Goal: Complete application form: Complete application form

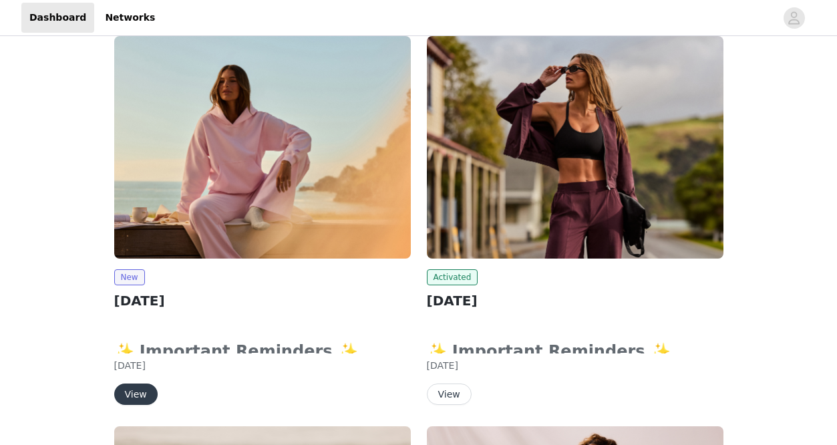
scroll to position [178, 0]
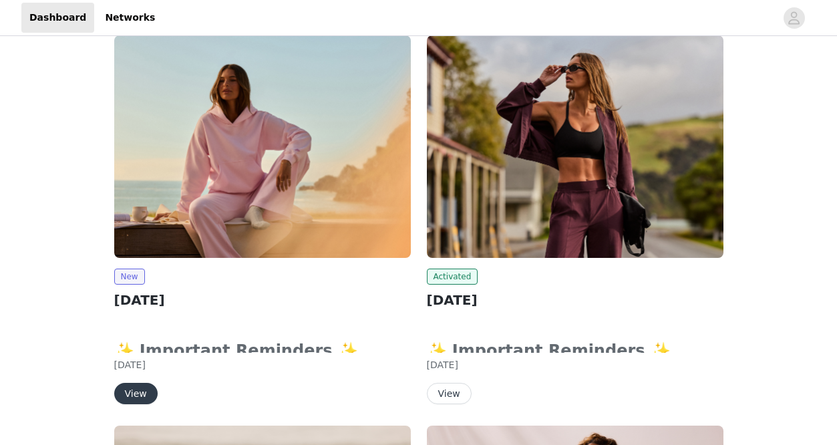
click at [268, 221] on img at bounding box center [262, 146] width 296 height 222
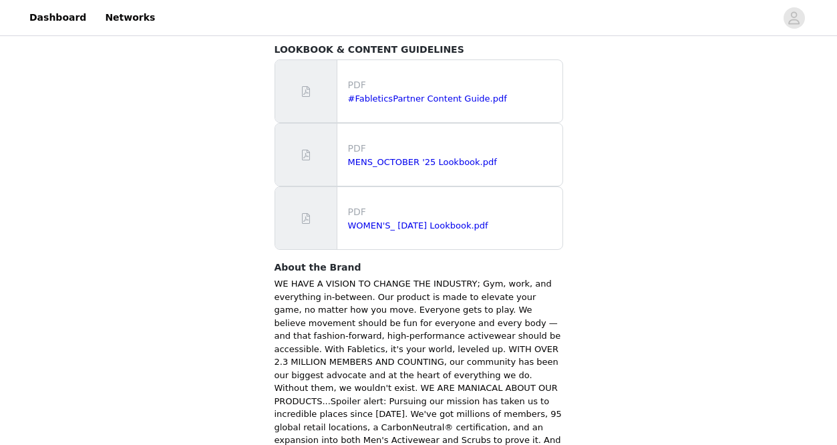
scroll to position [934, 0]
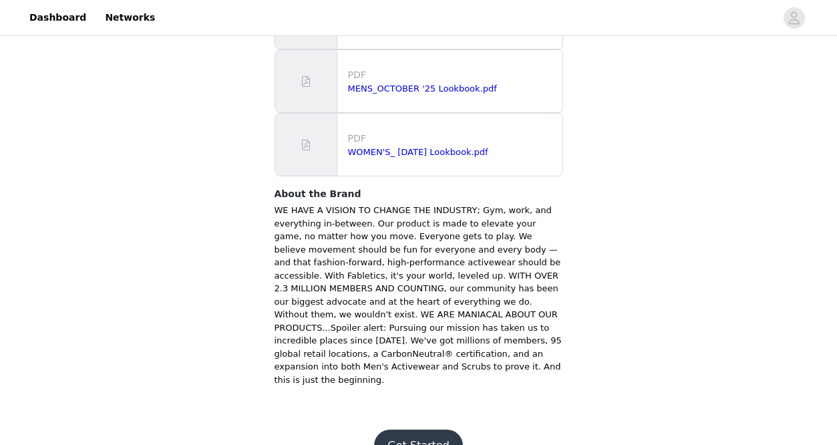
click at [409, 429] on button "Get Started" at bounding box center [418, 445] width 89 height 32
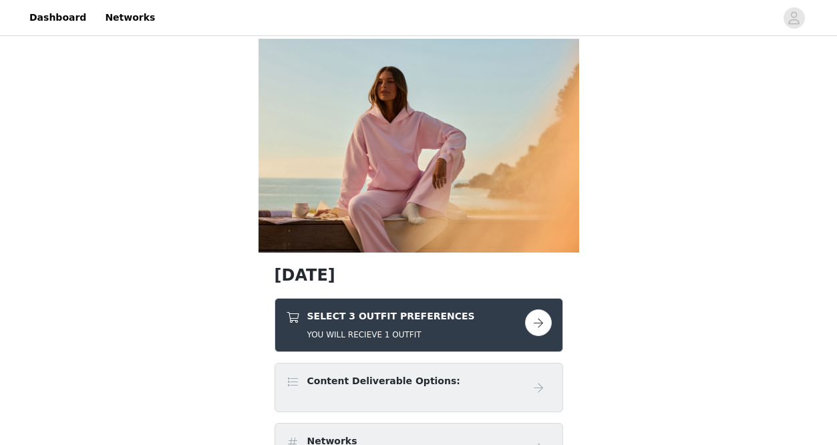
click at [421, 333] on h5 "YOU WILL RECIEVE 1 OUTFIT" at bounding box center [391, 334] width 168 height 12
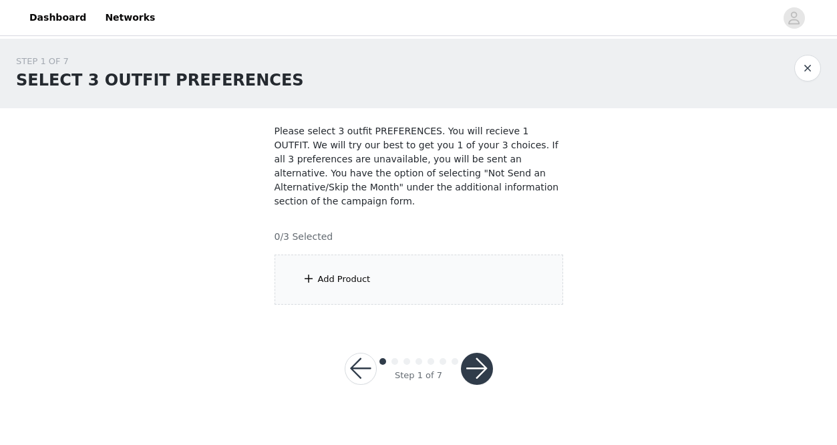
click at [449, 285] on div "Add Product" at bounding box center [418, 279] width 288 height 50
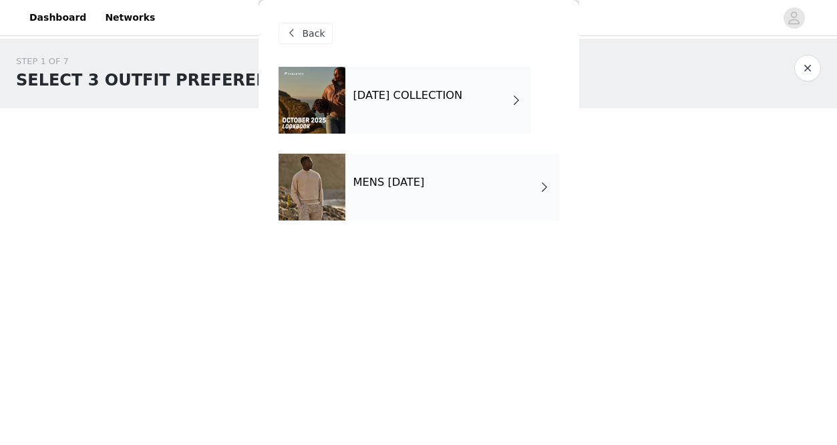
click at [457, 93] on h4 "[DATE] COLLECTION" at bounding box center [407, 95] width 109 height 12
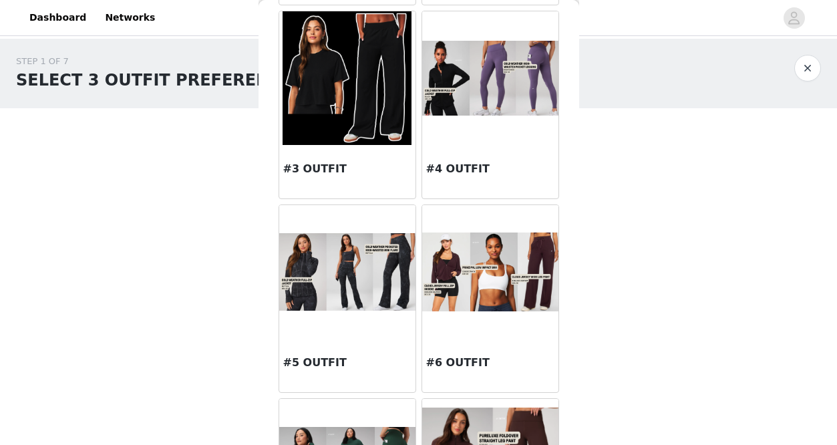
scroll to position [262, 0]
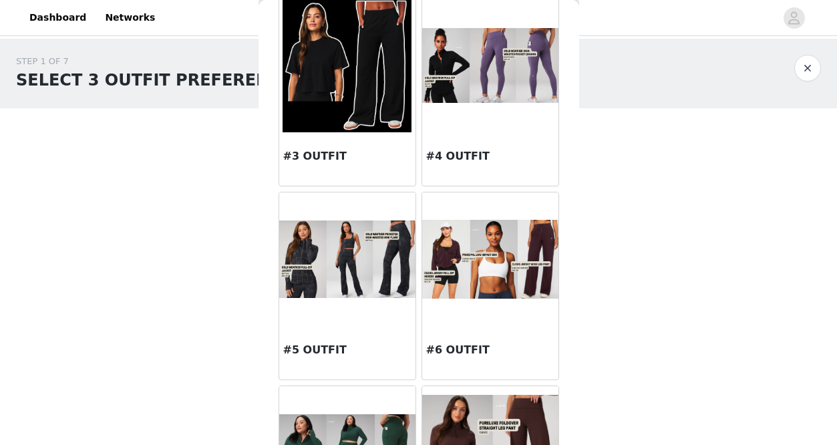
click at [344, 286] on img at bounding box center [347, 258] width 136 height 77
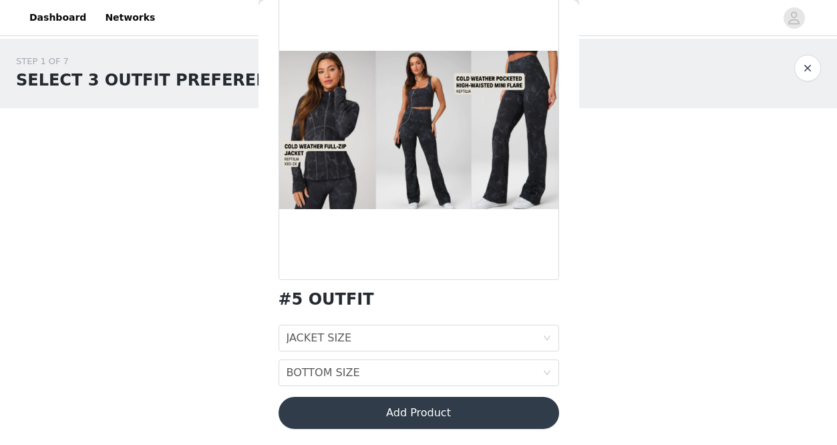
scroll to position [0, 0]
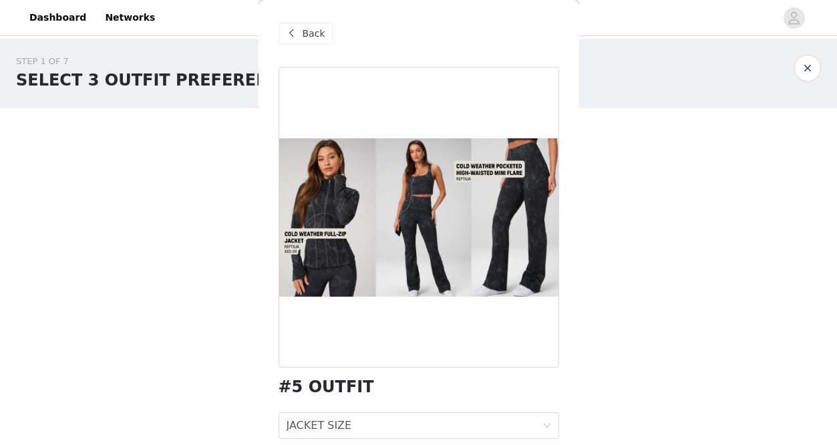
click at [302, 29] on span "Back" at bounding box center [313, 34] width 23 height 14
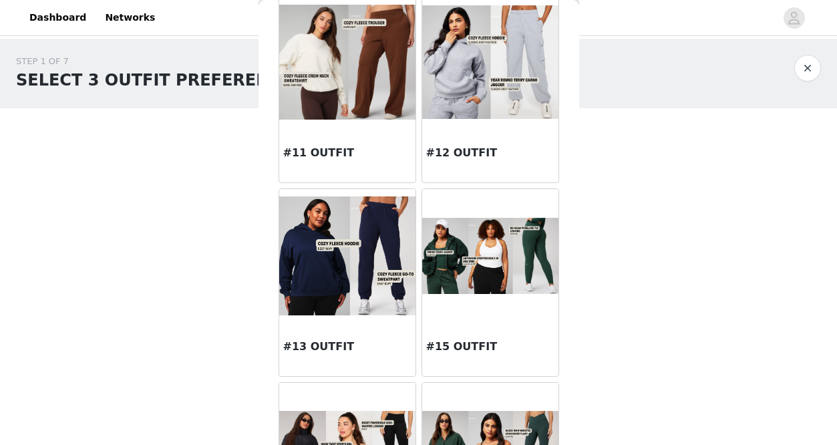
scroll to position [1056, 0]
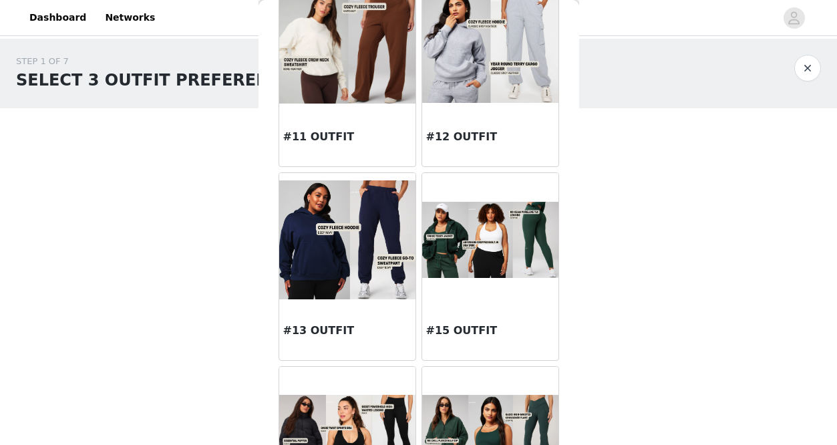
click at [479, 297] on div at bounding box center [490, 240] width 136 height 134
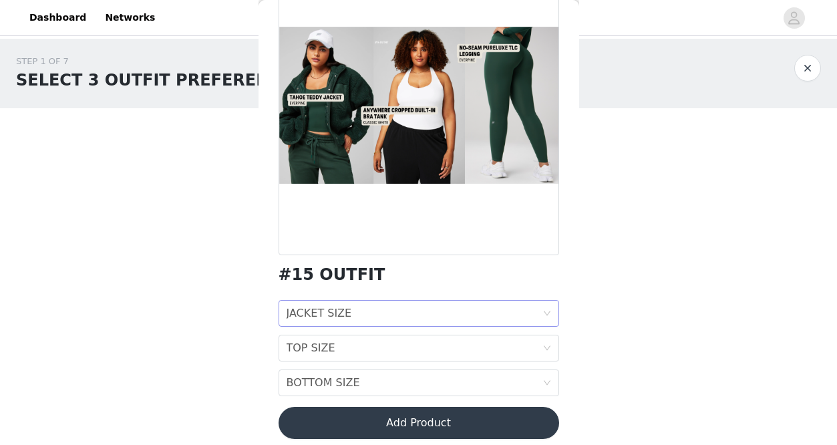
scroll to position [0, 0]
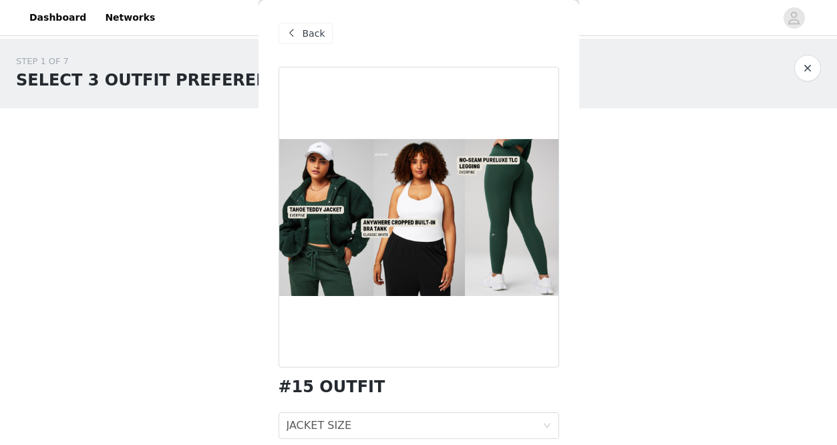
click at [306, 35] on span "Back" at bounding box center [313, 34] width 23 height 14
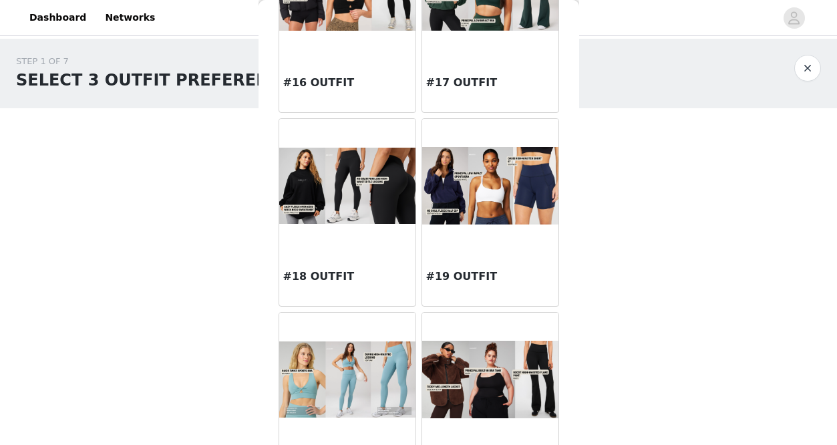
scroll to position [1556, 0]
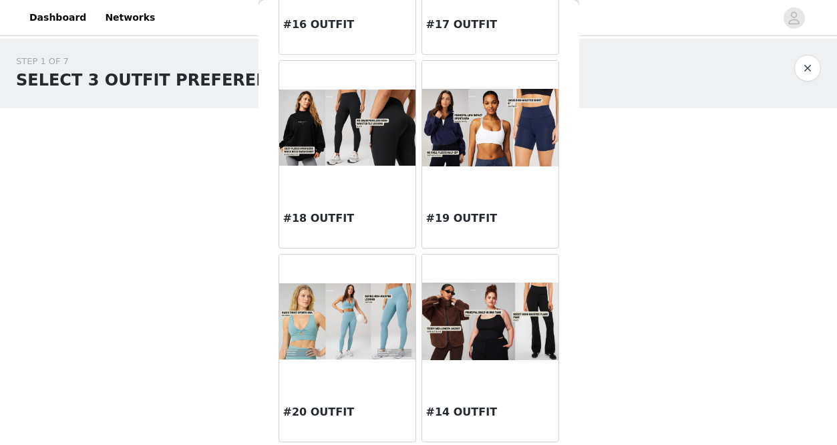
click at [491, 338] on img at bounding box center [490, 321] width 136 height 78
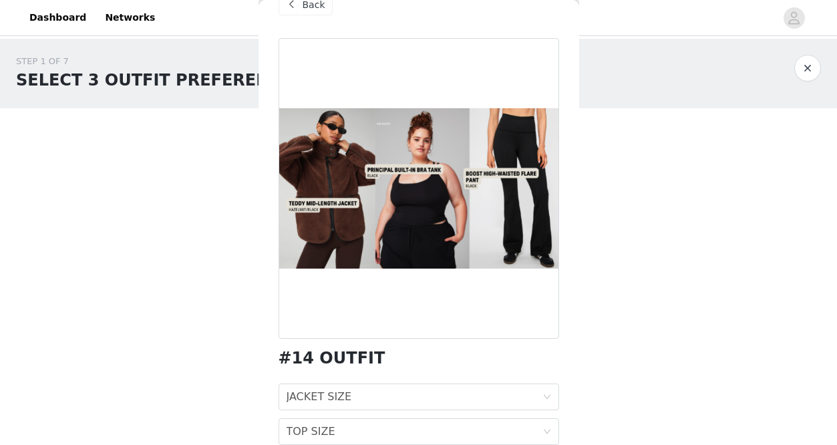
scroll to position [122, 0]
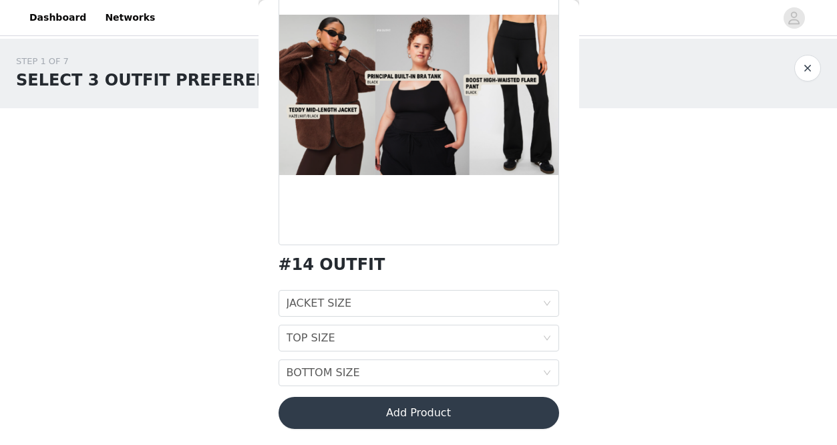
click at [347, 306] on div "JACKET SIZE" at bounding box center [318, 302] width 65 height 25
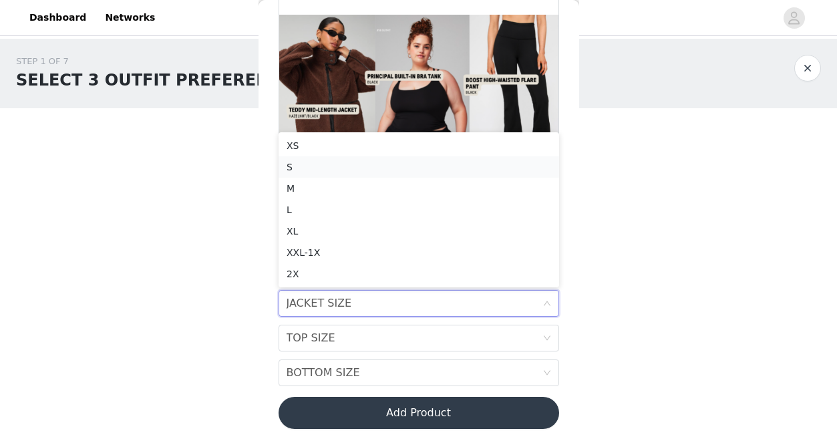
click at [309, 166] on div "S" at bounding box center [418, 167] width 264 height 15
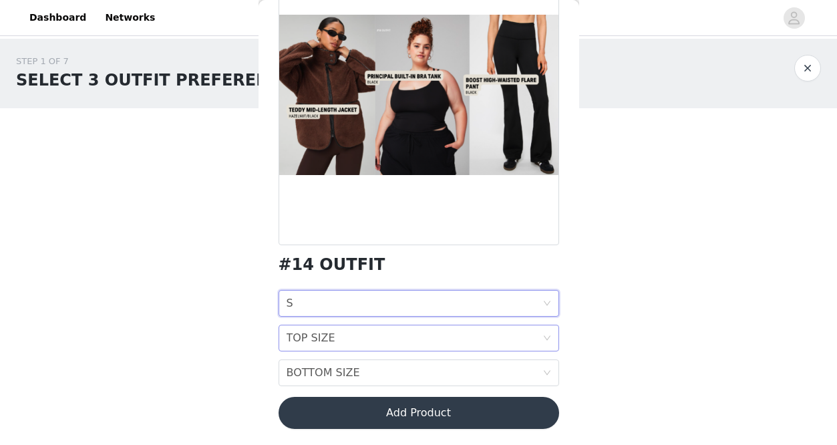
click at [328, 331] on div "TOP SIZE" at bounding box center [310, 337] width 49 height 25
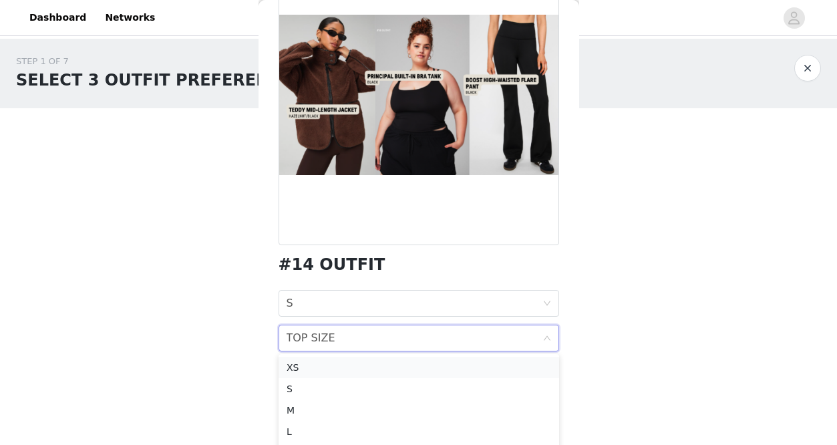
click at [316, 366] on div "XS" at bounding box center [418, 367] width 264 height 15
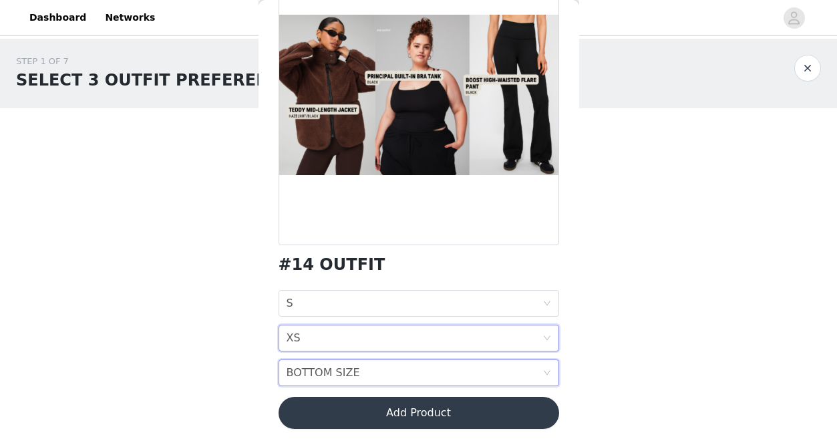
click at [313, 373] on div "BOTTOM SIZE" at bounding box center [322, 372] width 73 height 25
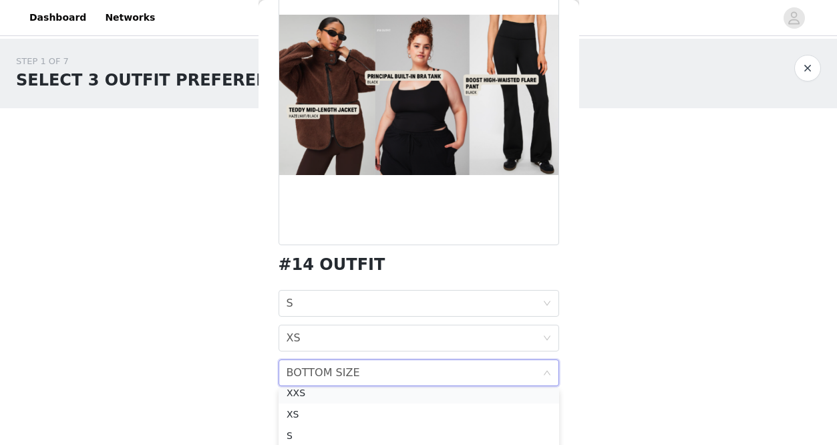
scroll to position [0, 0]
click at [314, 401] on div "XXS" at bounding box center [418, 402] width 264 height 15
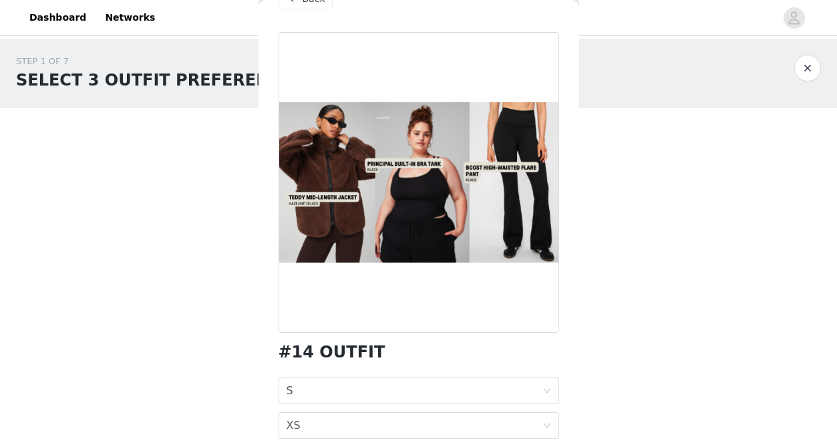
scroll to position [122, 0]
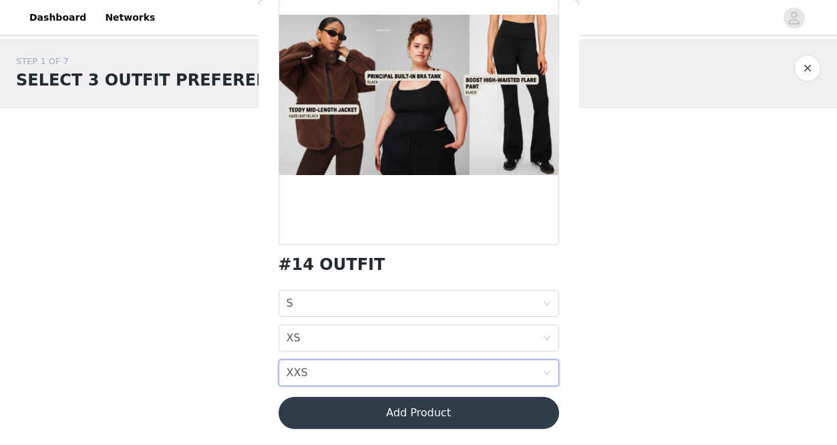
click at [352, 409] on button "Add Product" at bounding box center [418, 413] width 280 height 32
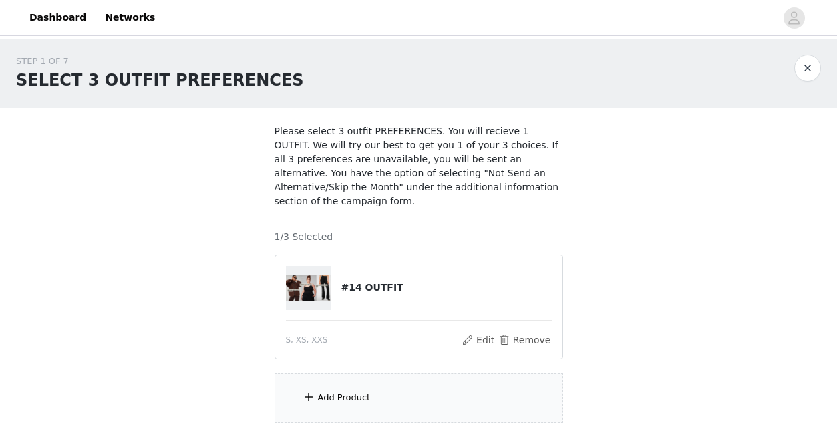
scroll to position [89, 0]
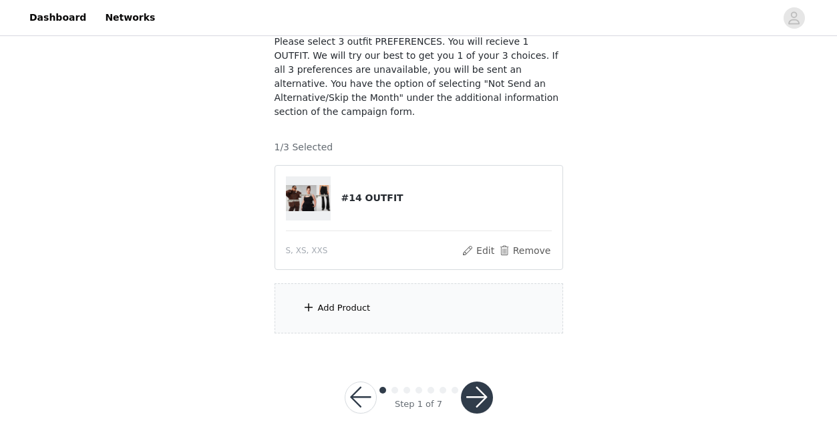
click at [336, 313] on div "Add Product" at bounding box center [344, 307] width 53 height 13
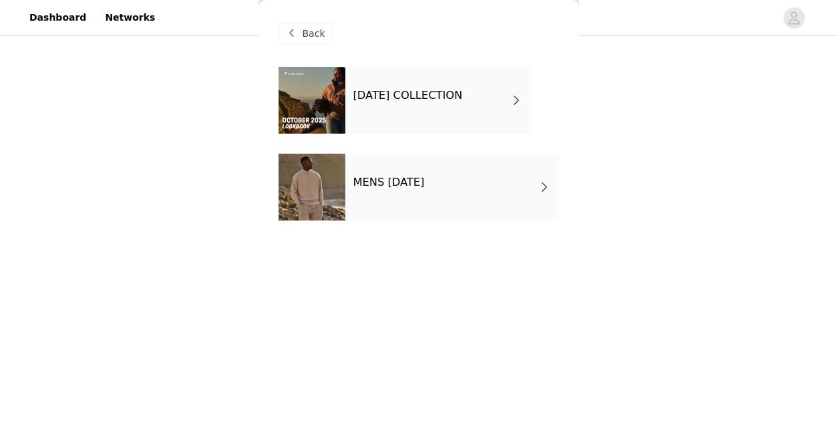
click at [383, 81] on div "[DATE] COLLECTION" at bounding box center [438, 100] width 186 height 67
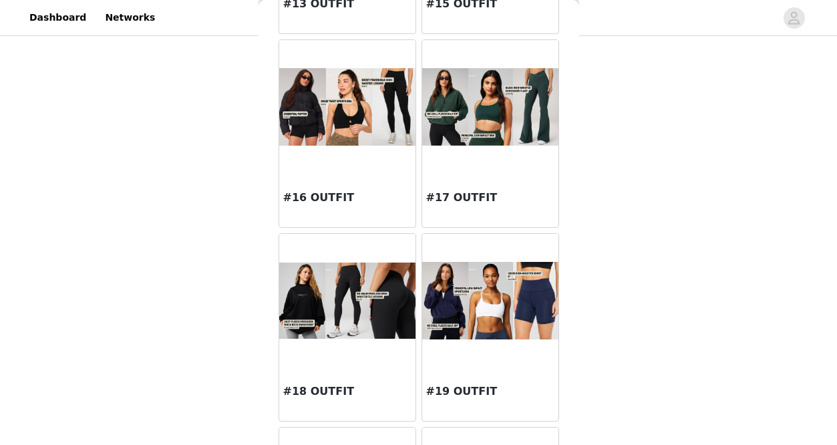
scroll to position [1361, 0]
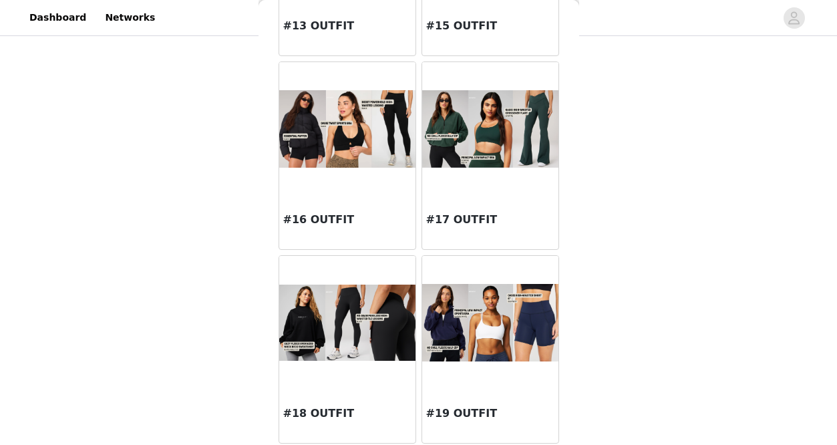
click at [355, 182] on div at bounding box center [347, 129] width 136 height 134
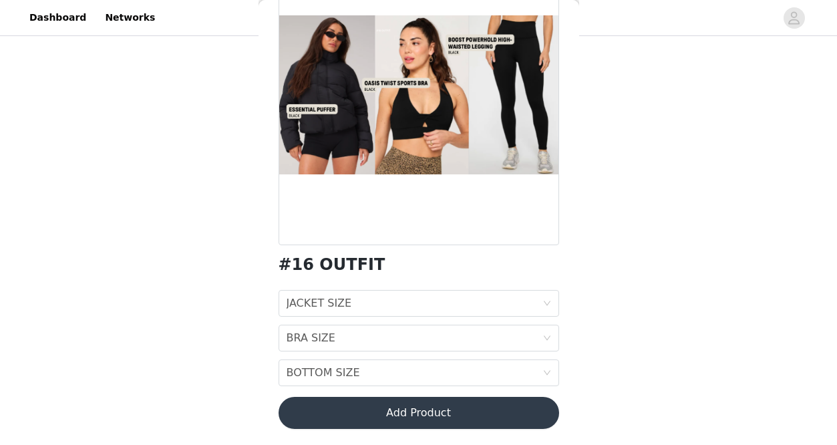
scroll to position [0, 0]
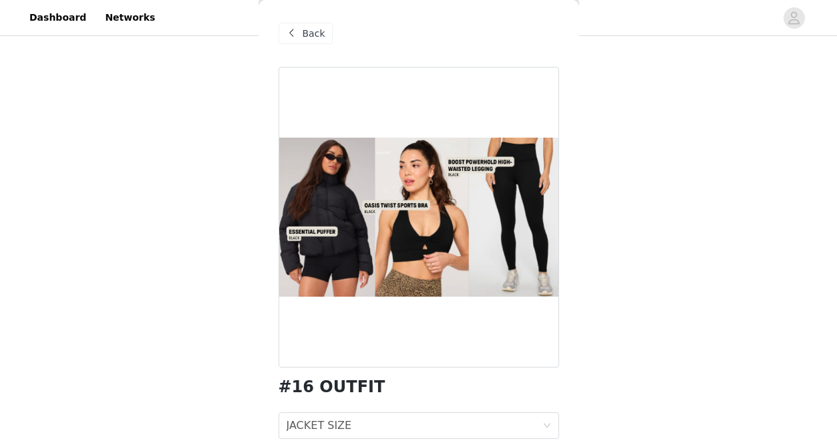
click at [316, 41] on div "Back" at bounding box center [305, 33] width 54 height 21
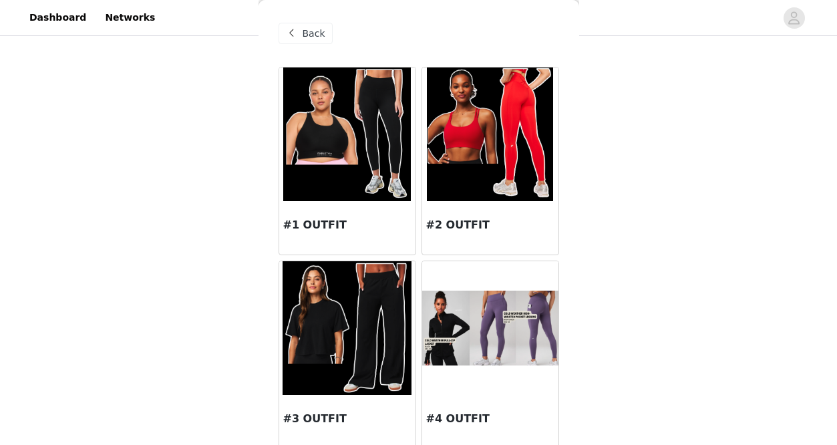
click at [316, 40] on span "Back" at bounding box center [313, 34] width 23 height 14
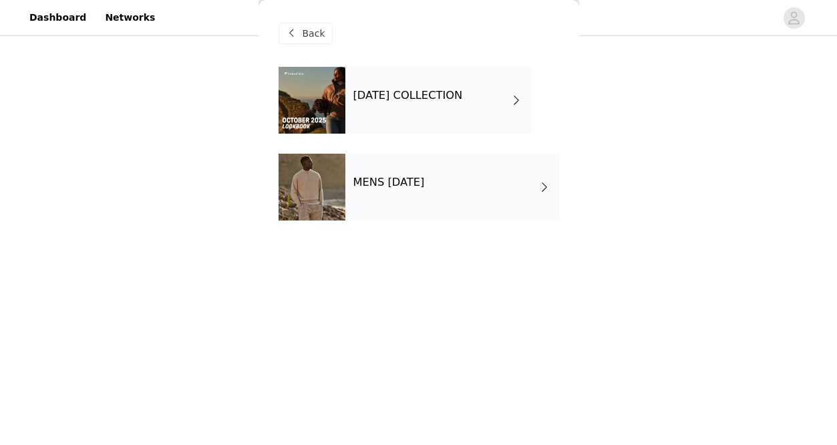
click at [316, 39] on span "Back" at bounding box center [313, 34] width 23 height 14
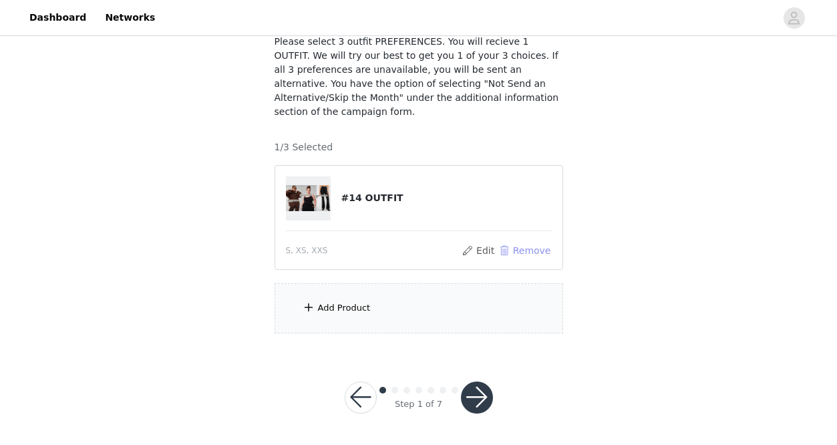
click at [517, 248] on button "Remove" at bounding box center [523, 250] width 53 height 16
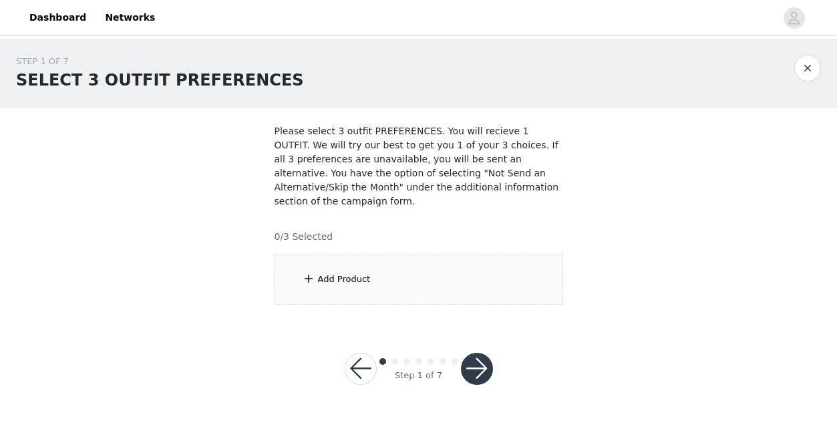
click at [386, 282] on div "Add Product" at bounding box center [418, 279] width 288 height 50
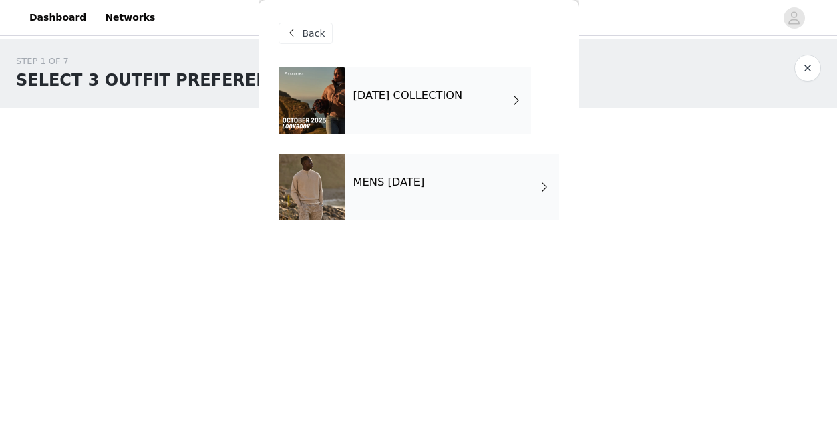
click at [422, 117] on div "[DATE] COLLECTION" at bounding box center [438, 100] width 186 height 67
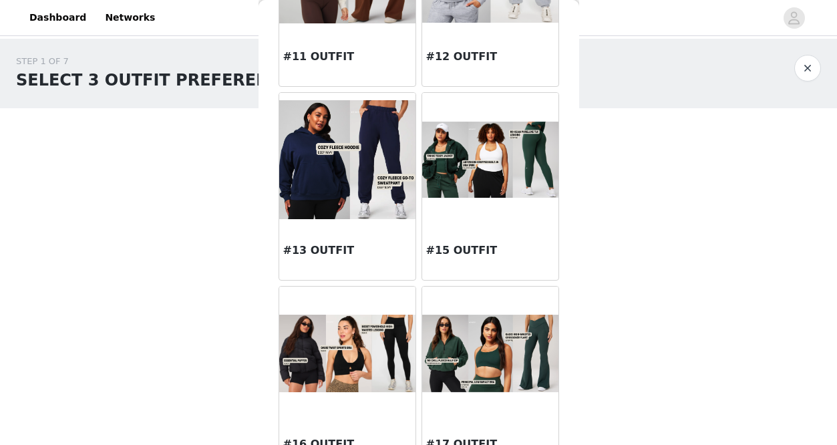
scroll to position [1202, 0]
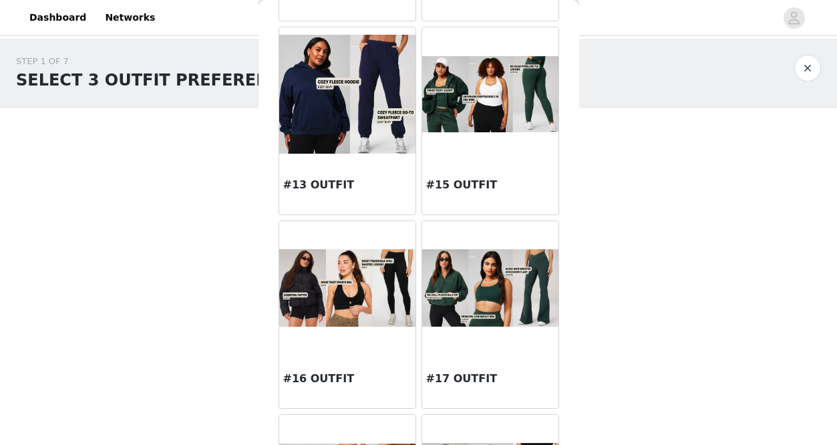
click at [344, 326] on div at bounding box center [347, 288] width 136 height 134
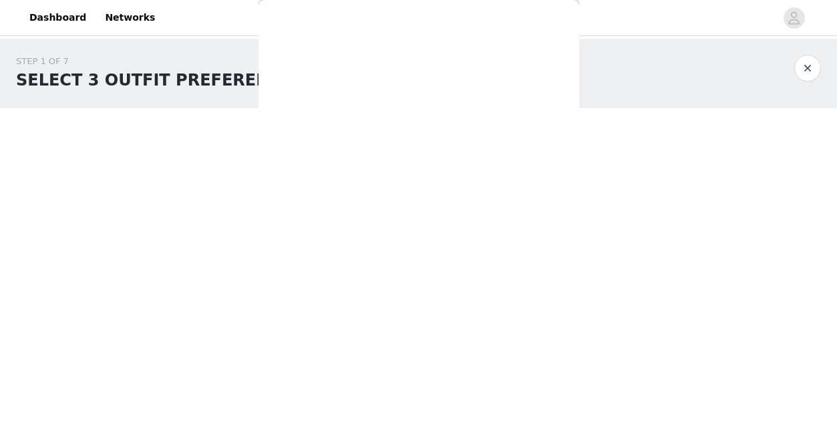
scroll to position [122, 0]
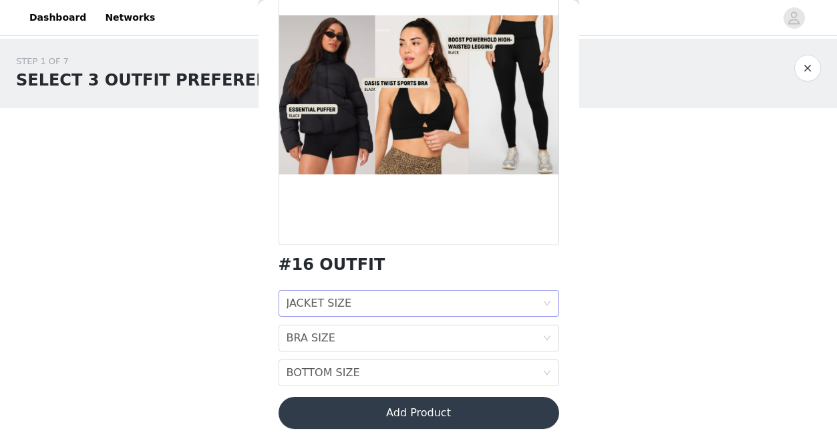
click at [393, 307] on div "JACKET SIZE JACKET SIZE" at bounding box center [414, 302] width 256 height 25
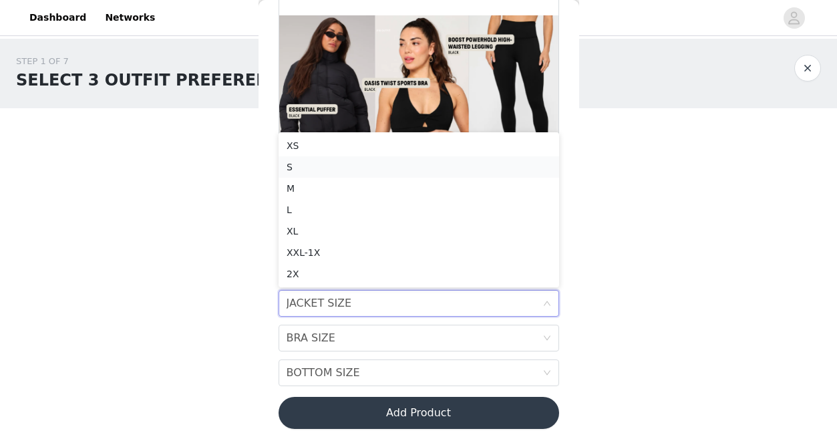
click at [349, 166] on div "S" at bounding box center [418, 167] width 264 height 15
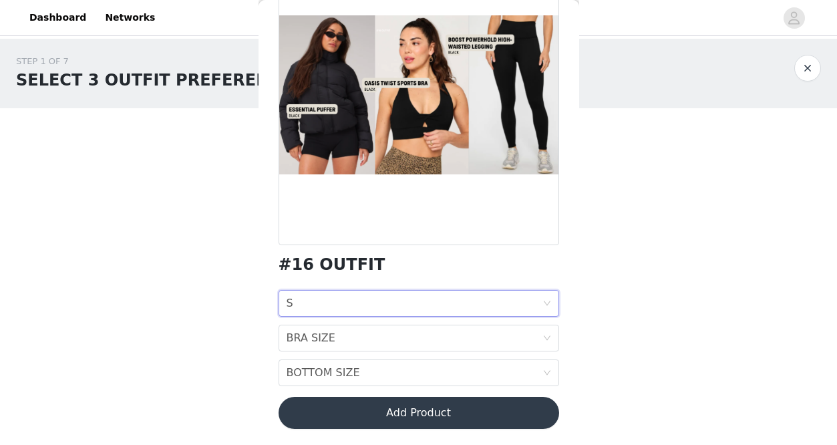
click at [358, 306] on div "JACKET SIZE S" at bounding box center [414, 302] width 256 height 25
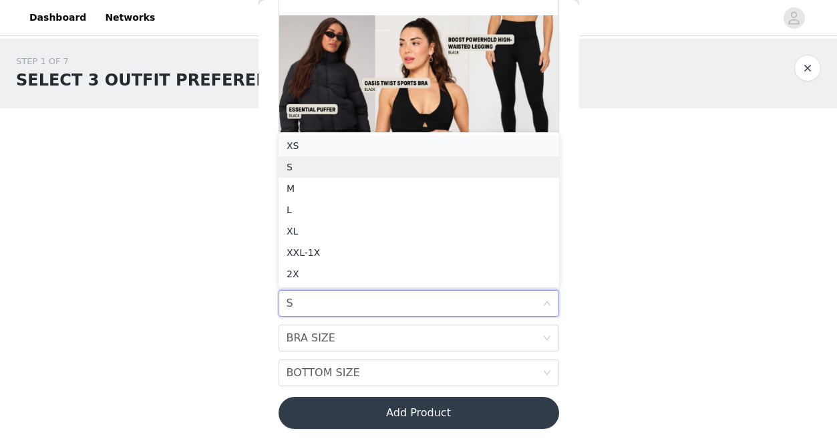
click at [356, 145] on div "XS" at bounding box center [418, 145] width 264 height 15
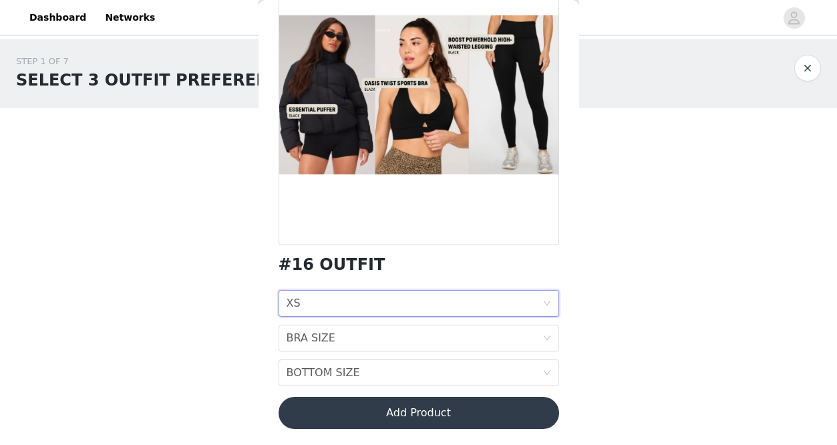
click at [356, 303] on div "JACKET SIZE XS" at bounding box center [414, 302] width 256 height 25
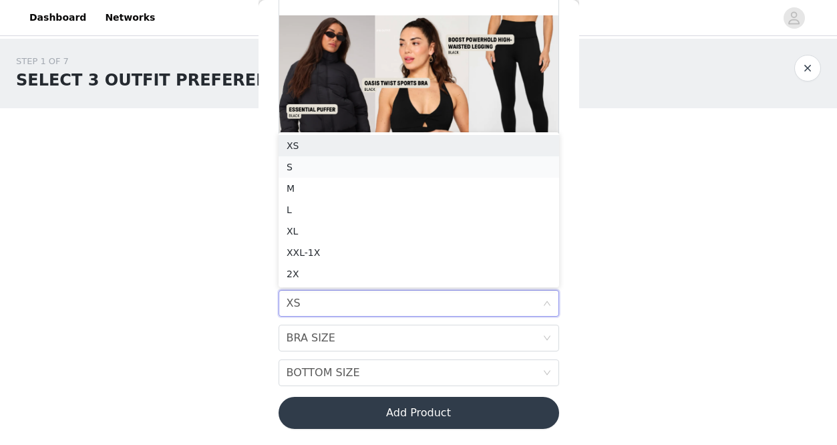
click at [350, 164] on div "S" at bounding box center [418, 167] width 264 height 15
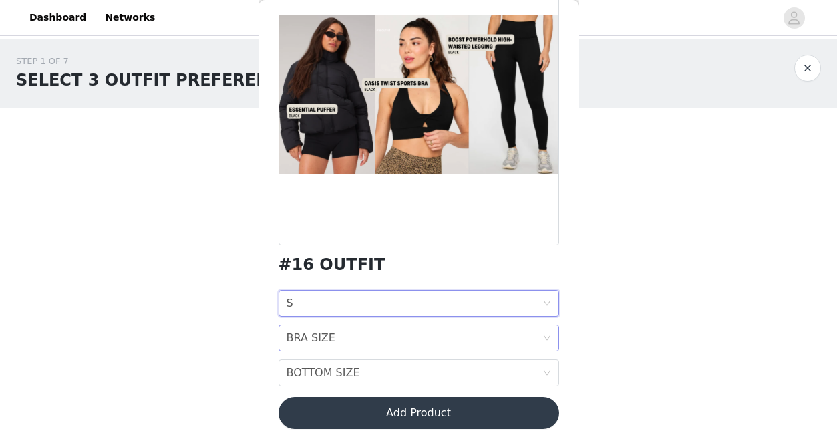
click at [340, 328] on div "BRA SIZE BRA SIZE" at bounding box center [414, 337] width 256 height 25
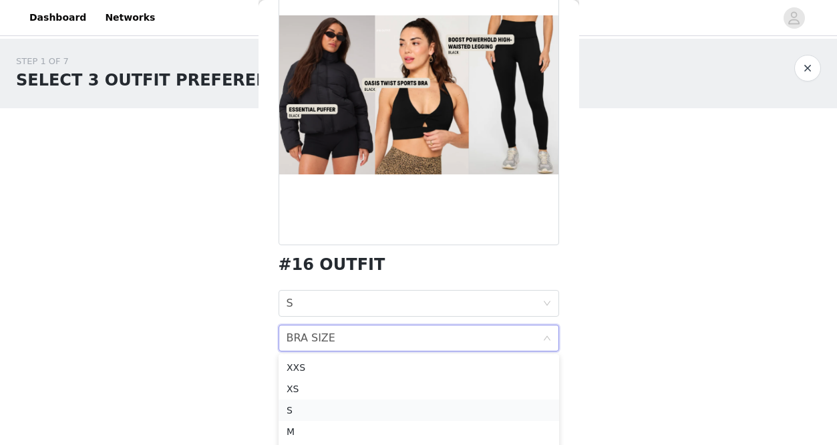
click at [308, 411] on div "S" at bounding box center [418, 410] width 264 height 15
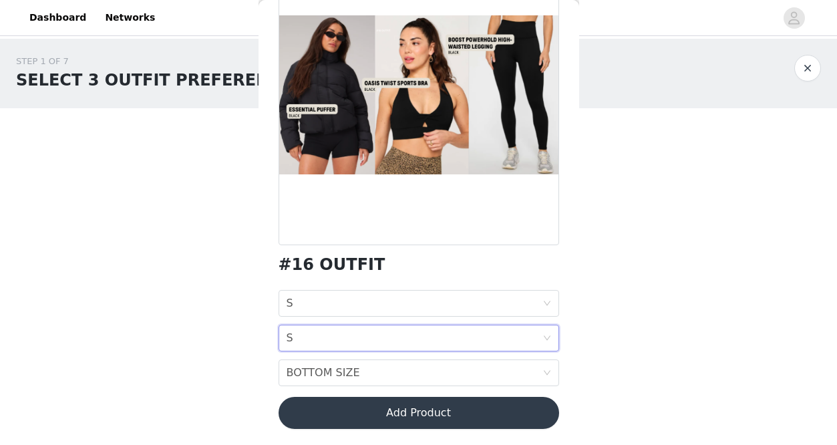
click at [334, 332] on div "BRA SIZE S" at bounding box center [414, 337] width 256 height 25
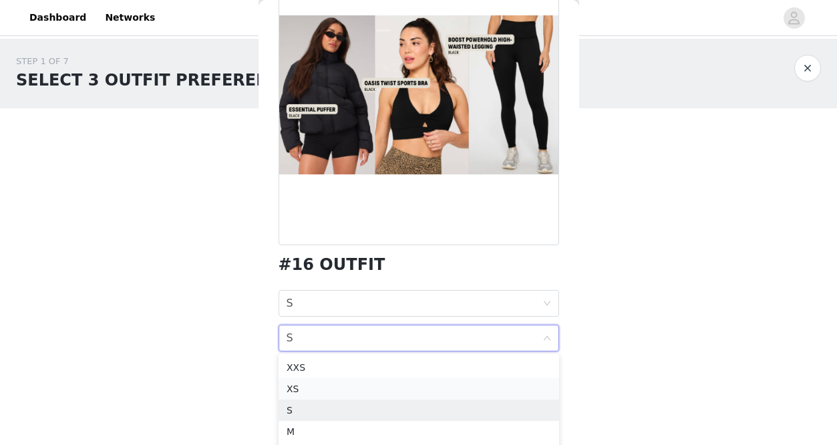
click at [308, 383] on div "XS" at bounding box center [418, 388] width 264 height 15
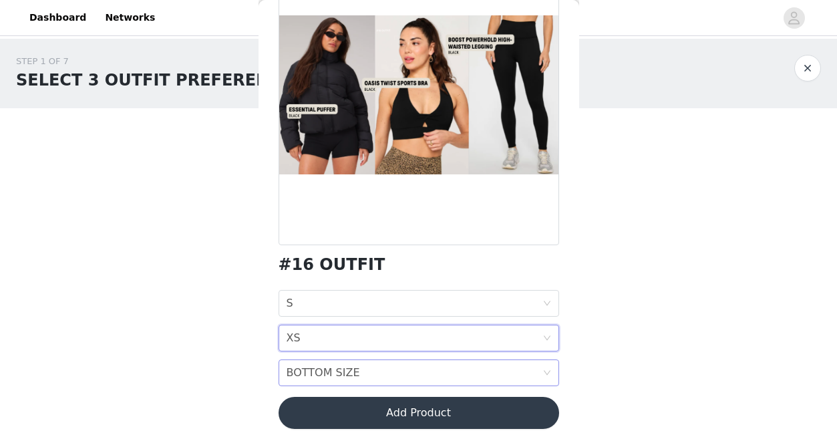
click at [316, 377] on div "BOTTOM SIZE" at bounding box center [322, 372] width 73 height 25
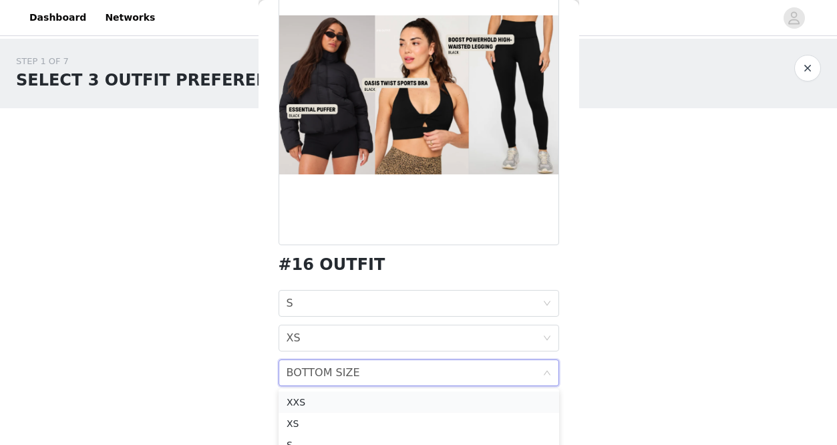
click at [320, 403] on div "XXS" at bounding box center [418, 402] width 264 height 15
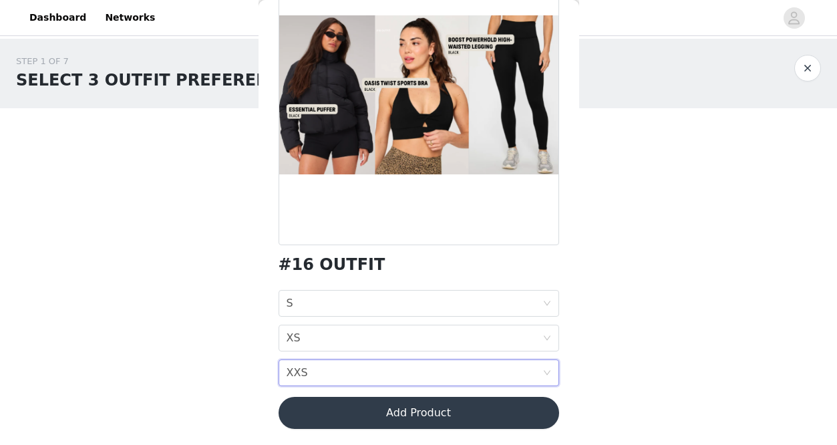
click at [389, 406] on button "Add Product" at bounding box center [418, 413] width 280 height 32
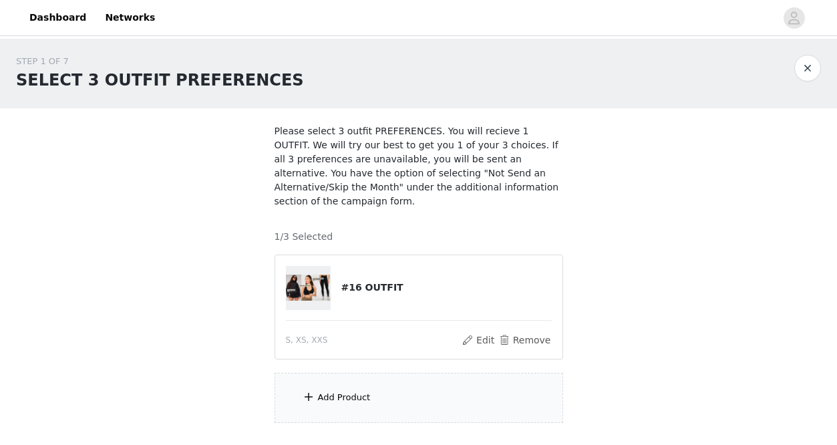
click at [358, 387] on div "Add Product" at bounding box center [418, 398] width 288 height 50
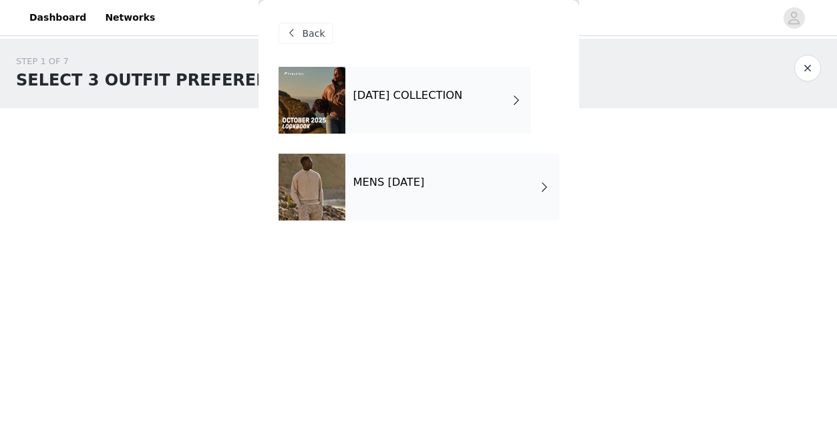
click at [388, 107] on div "[DATE] COLLECTION" at bounding box center [438, 100] width 186 height 67
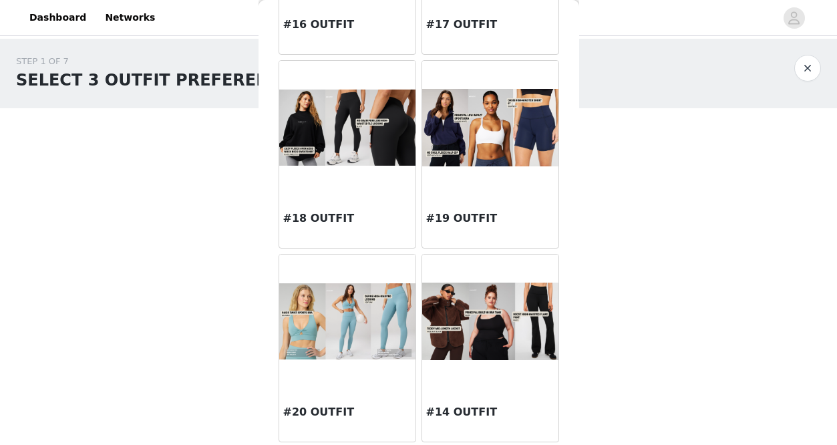
scroll to position [1517, 0]
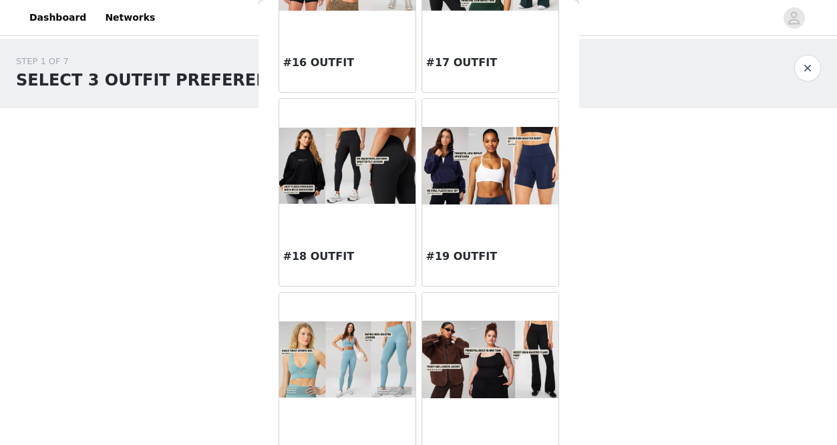
click at [375, 214] on div at bounding box center [347, 166] width 136 height 134
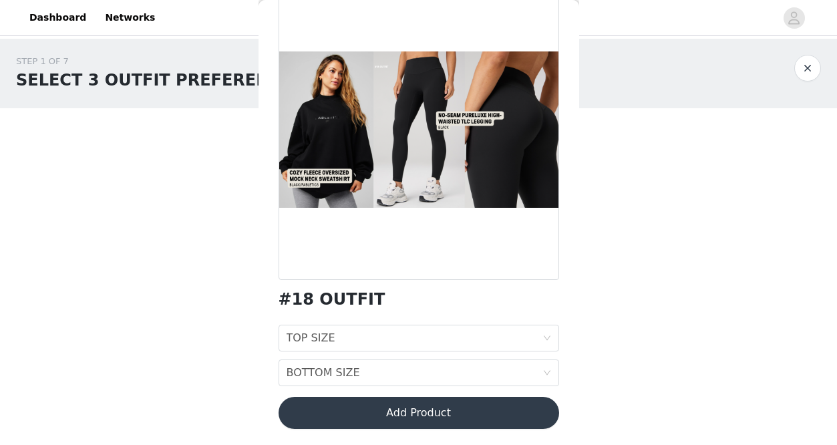
scroll to position [0, 0]
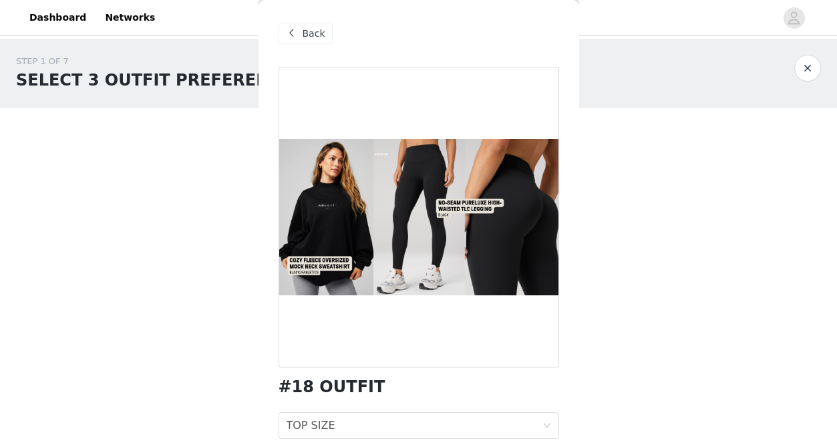
click at [299, 47] on div "Back" at bounding box center [418, 33] width 280 height 67
click at [300, 33] on div "Back" at bounding box center [305, 33] width 54 height 21
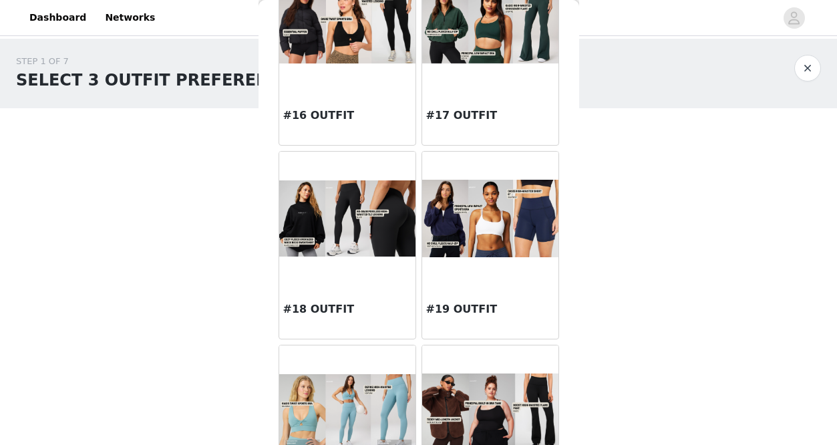
scroll to position [1556, 0]
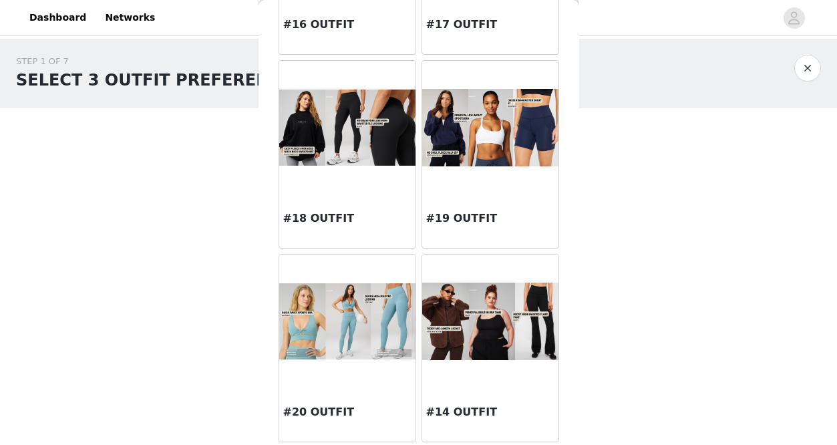
click at [472, 328] on img at bounding box center [490, 321] width 136 height 78
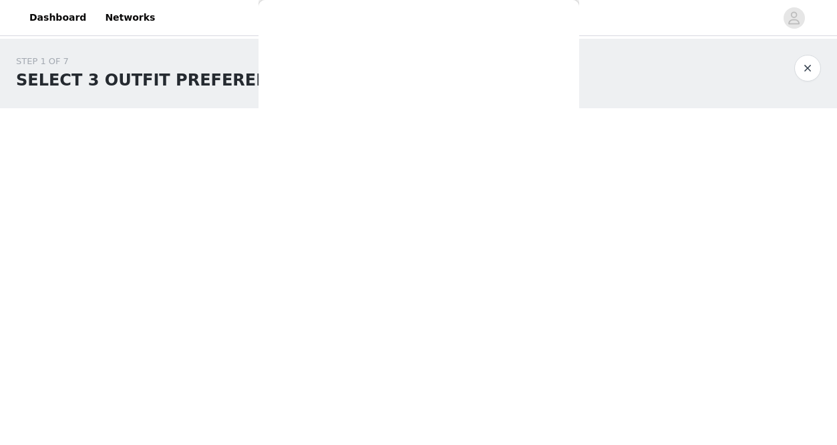
scroll to position [122, 0]
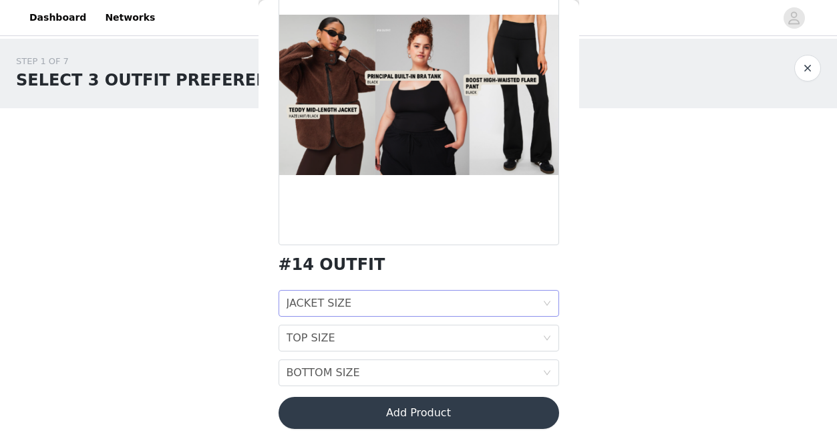
click at [421, 304] on div "JACKET SIZE JACKET SIZE" at bounding box center [414, 302] width 256 height 25
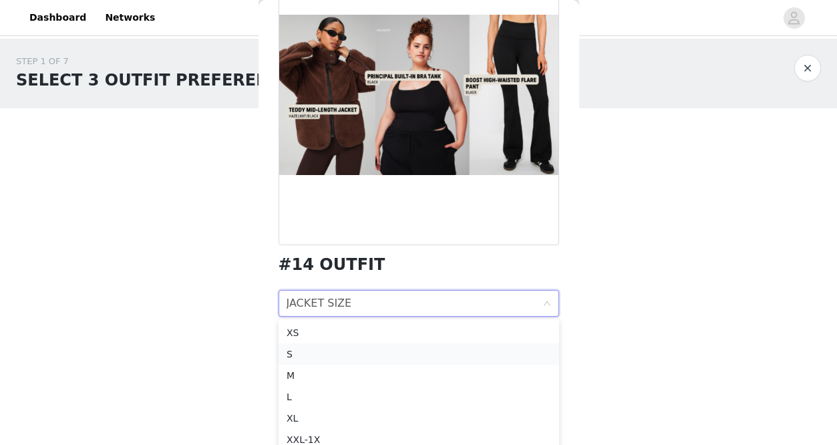
click at [356, 356] on div "S" at bounding box center [418, 353] width 264 height 15
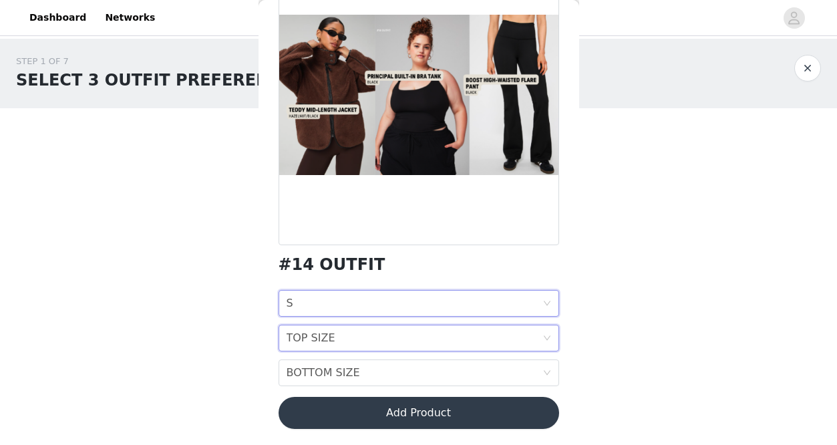
click at [308, 340] on div "TOP SIZE" at bounding box center [310, 337] width 49 height 25
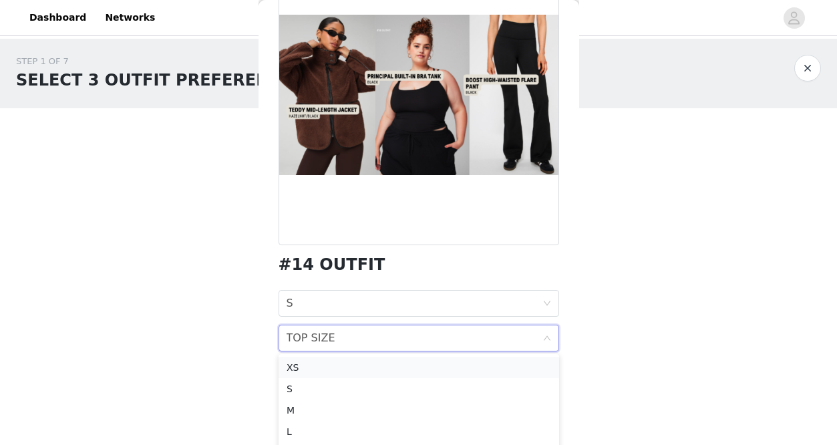
click at [316, 371] on div "XS" at bounding box center [418, 367] width 264 height 15
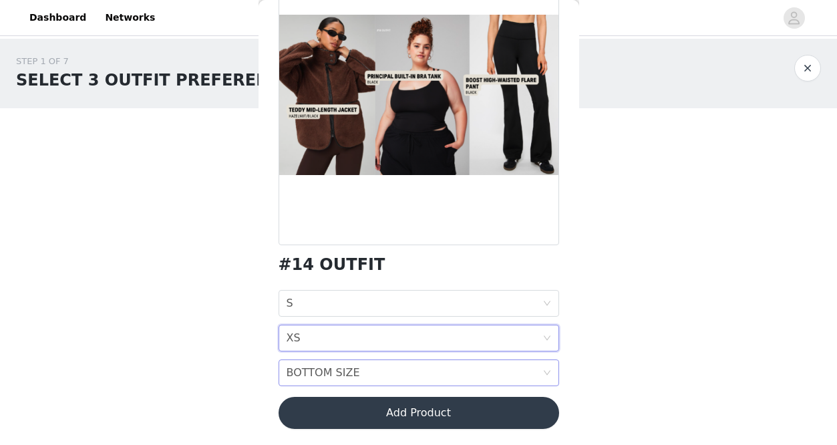
click at [337, 369] on div "BOTTOM SIZE" at bounding box center [322, 372] width 73 height 25
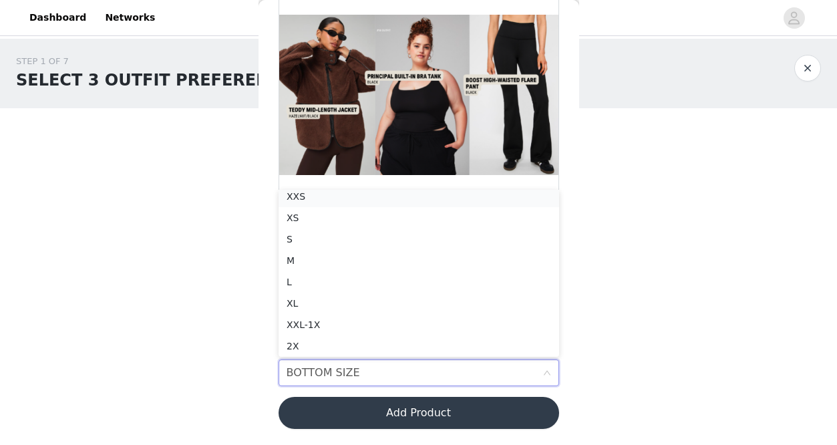
scroll to position [3, 0]
click at [339, 200] on div "XXS" at bounding box center [418, 200] width 264 height 15
click at [356, 409] on button "Add Product" at bounding box center [418, 413] width 280 height 32
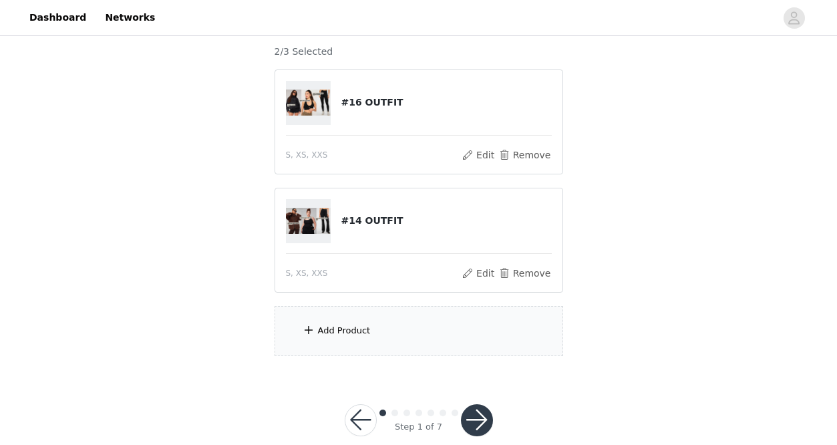
scroll to position [208, 0]
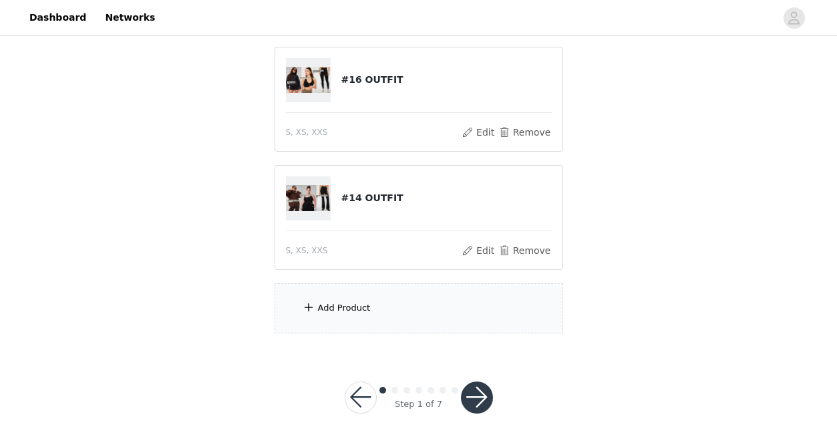
click at [327, 318] on div "Add Product" at bounding box center [418, 308] width 288 height 50
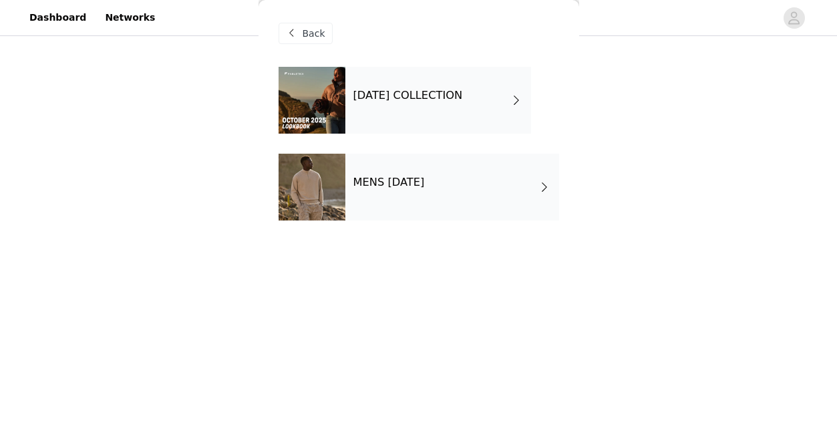
click at [429, 100] on h4 "[DATE] COLLECTION" at bounding box center [407, 95] width 109 height 12
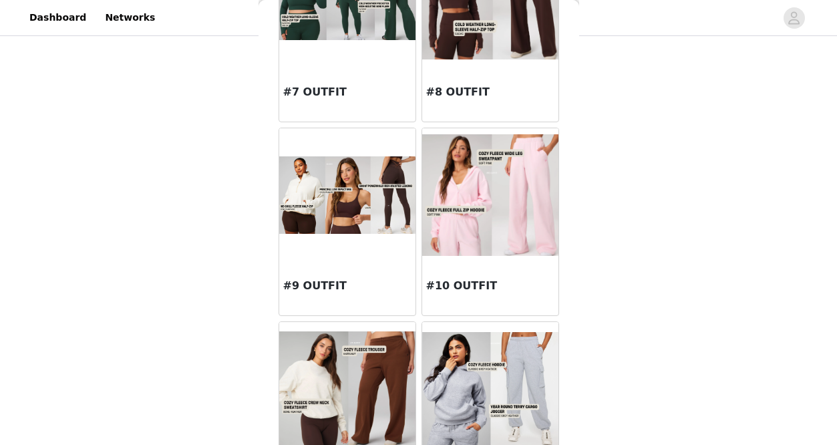
scroll to position [716, 0]
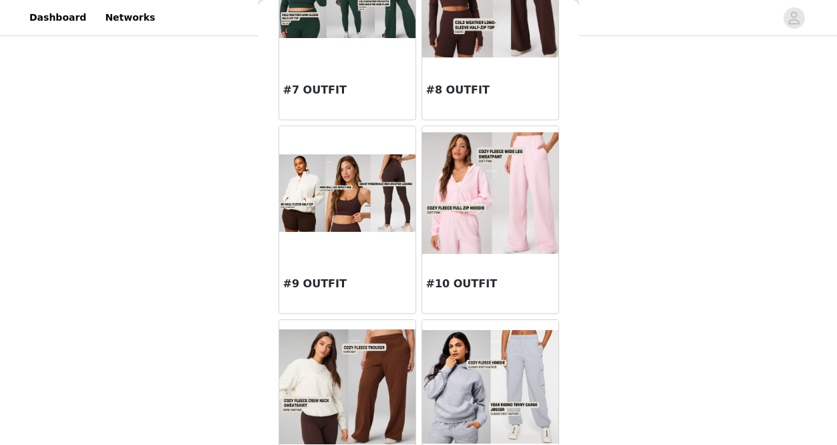
click at [363, 247] on div at bounding box center [347, 193] width 136 height 134
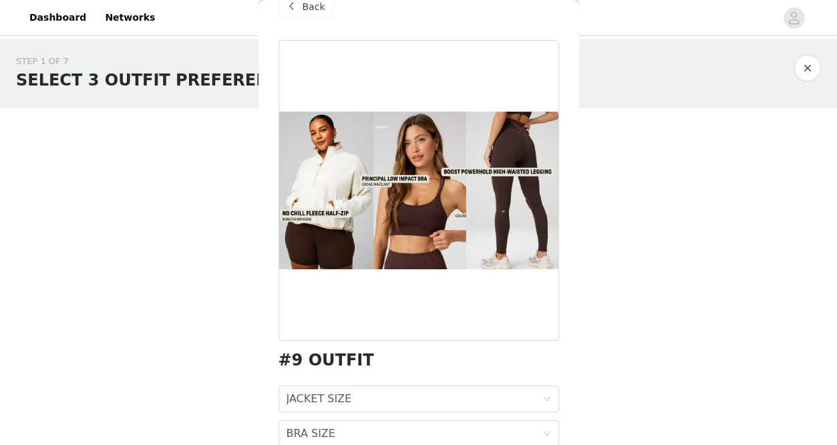
scroll to position [0, 0]
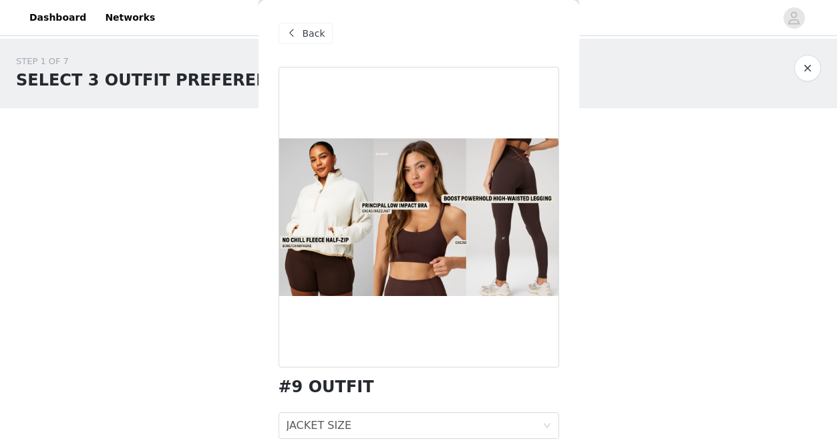
click at [308, 38] on span "Back" at bounding box center [313, 34] width 23 height 14
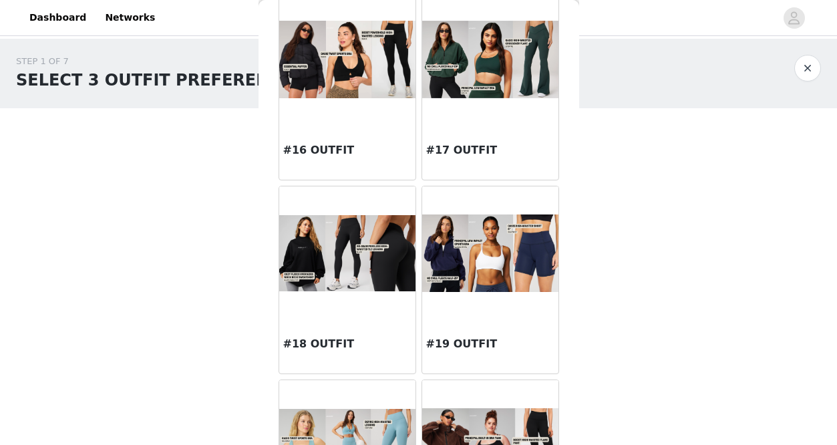
scroll to position [1438, 0]
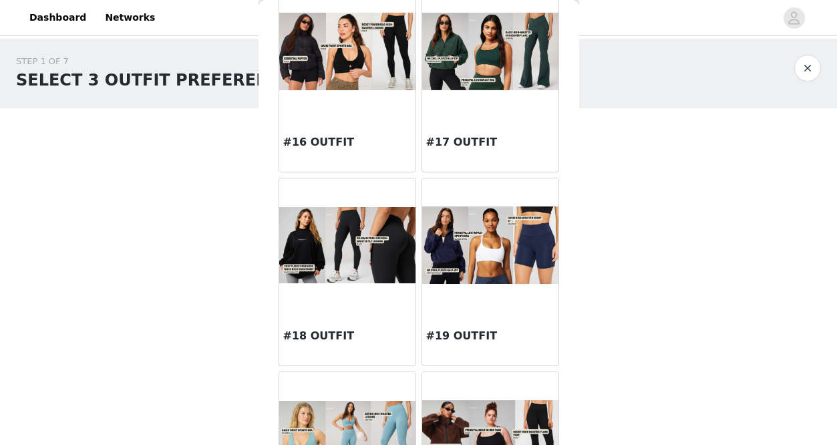
click at [444, 233] on img at bounding box center [490, 244] width 136 height 77
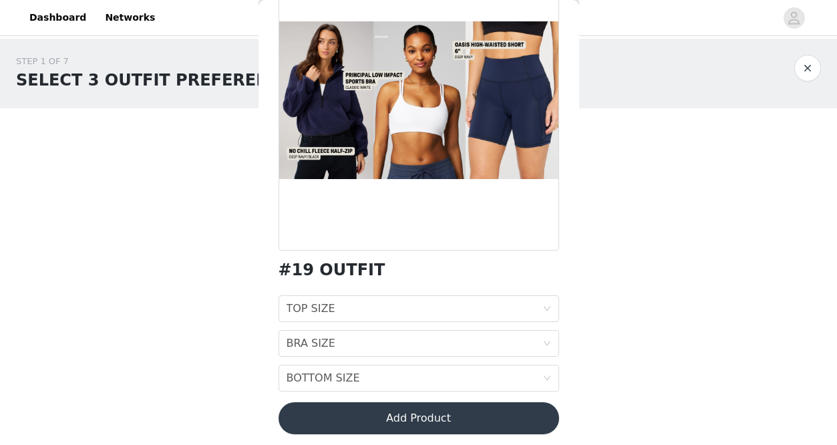
scroll to position [122, 0]
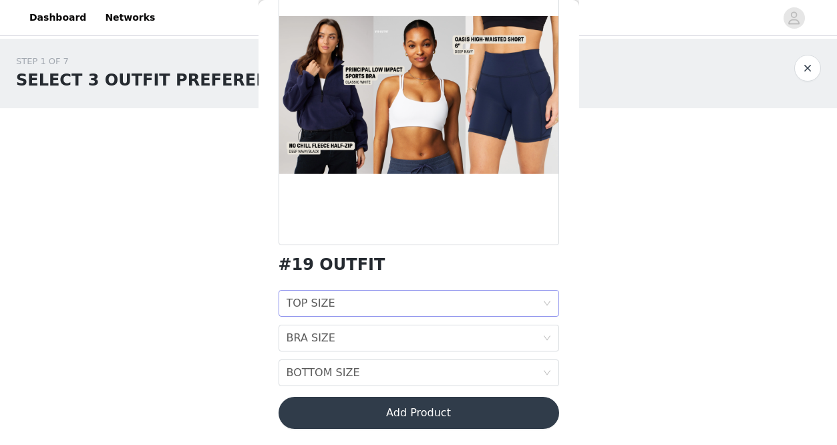
click at [355, 311] on div "TOP SIZE TOP SIZE" at bounding box center [414, 302] width 256 height 25
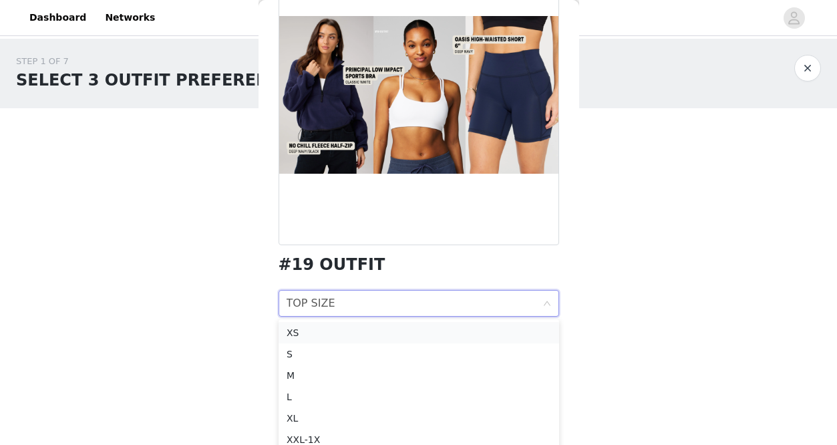
click at [322, 335] on div "XS" at bounding box center [418, 332] width 264 height 15
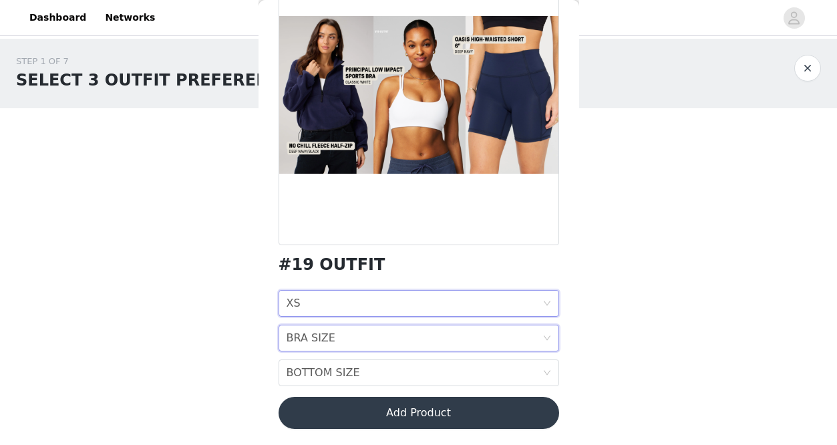
click at [331, 340] on div "BRA SIZE" at bounding box center [310, 337] width 49 height 25
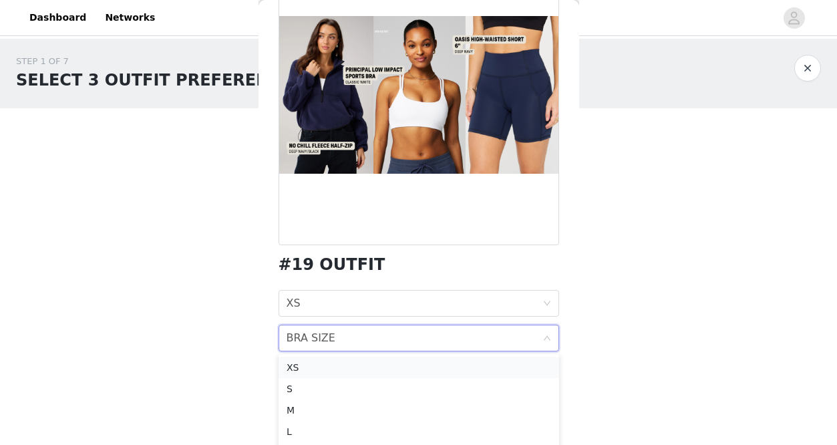
click at [316, 367] on div "XS" at bounding box center [418, 367] width 264 height 15
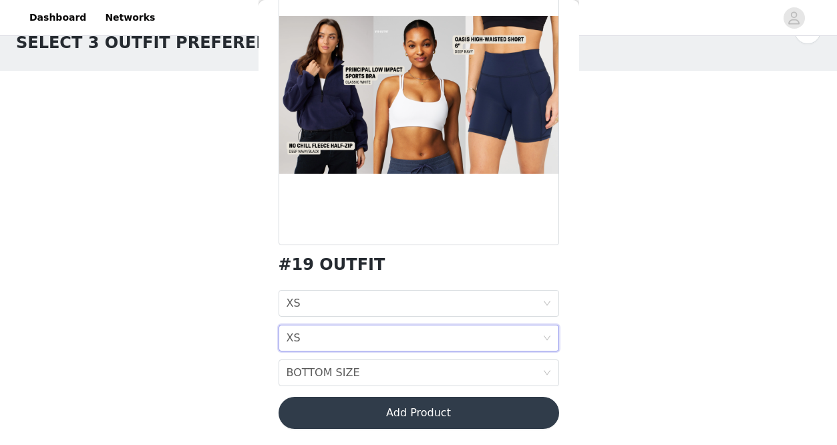
scroll to position [39, 0]
click at [346, 300] on div "TOP SIZE XS" at bounding box center [414, 302] width 256 height 25
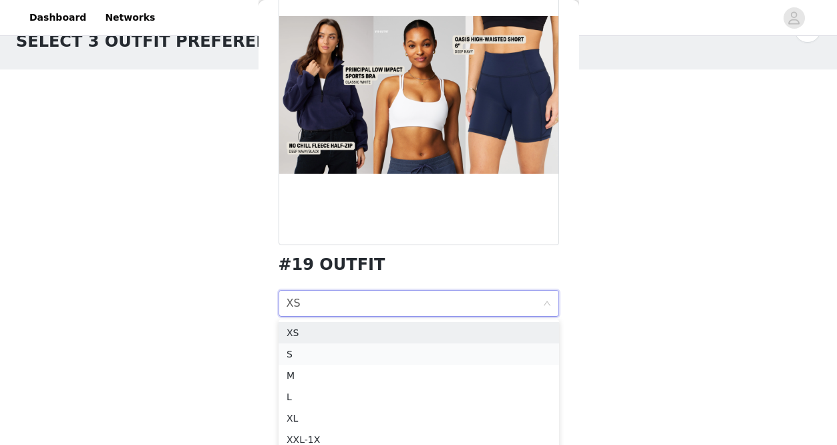
click at [308, 356] on div "S" at bounding box center [418, 353] width 264 height 15
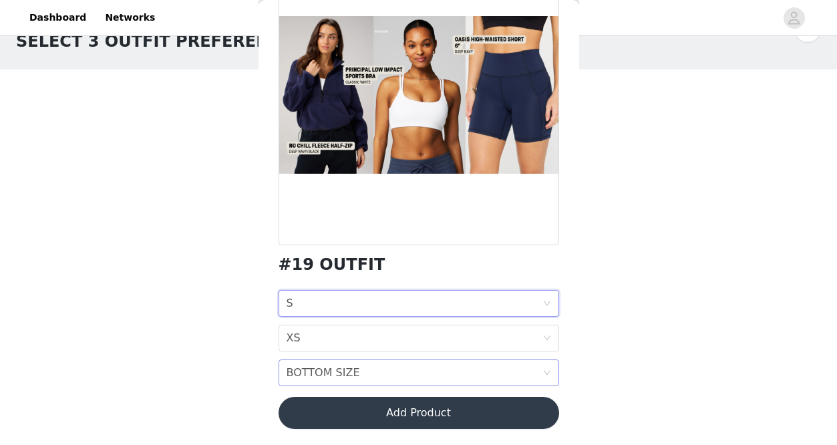
click at [313, 375] on div "BOTTOM SIZE" at bounding box center [322, 372] width 73 height 25
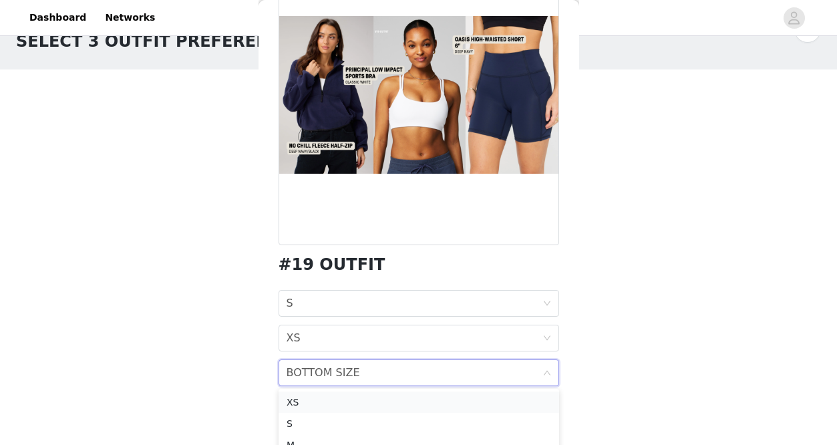
click at [315, 399] on div "XS" at bounding box center [418, 402] width 264 height 15
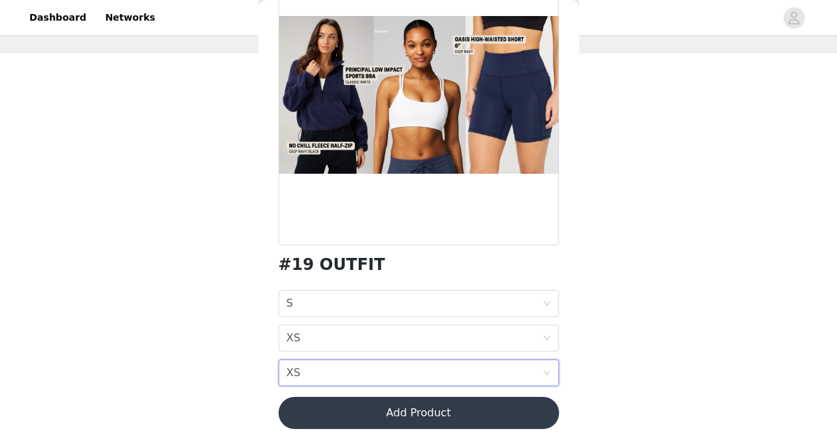
scroll to position [62, 0]
click at [332, 411] on button "Add Product" at bounding box center [418, 413] width 280 height 32
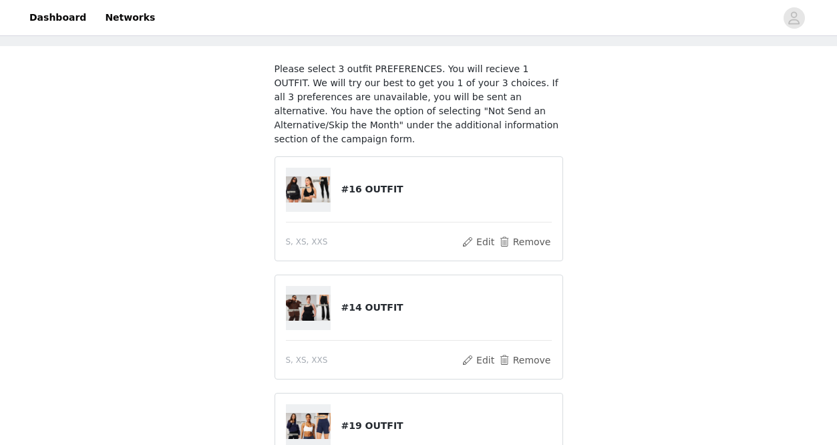
scroll to position [210, 0]
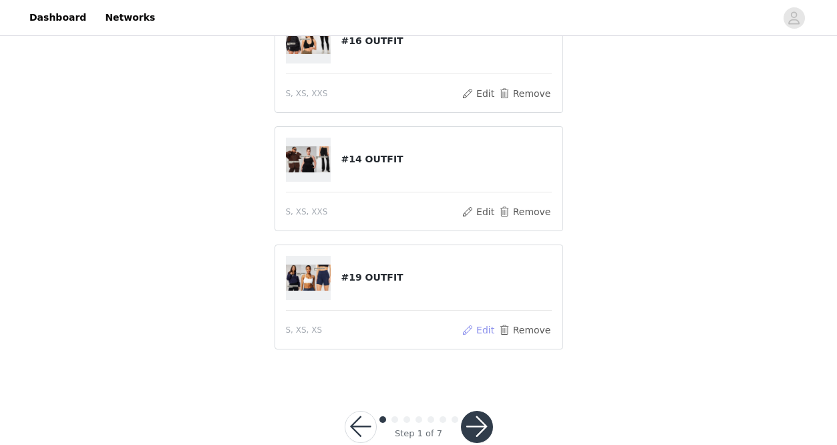
click at [487, 329] on button "Edit" at bounding box center [478, 330] width 34 height 16
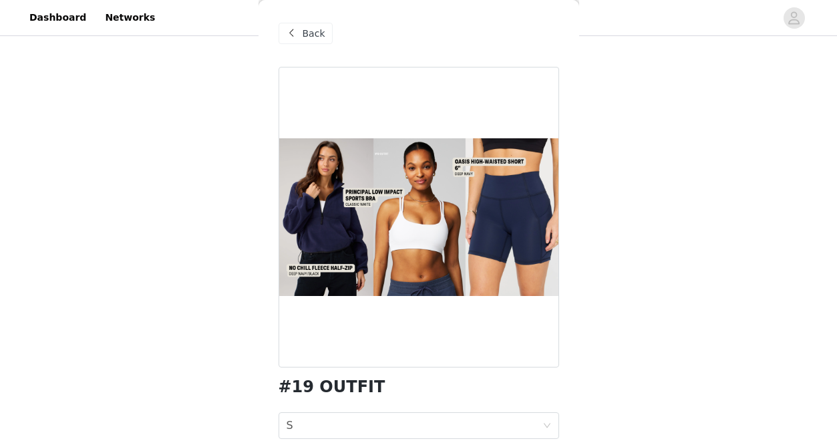
scroll to position [0, 0]
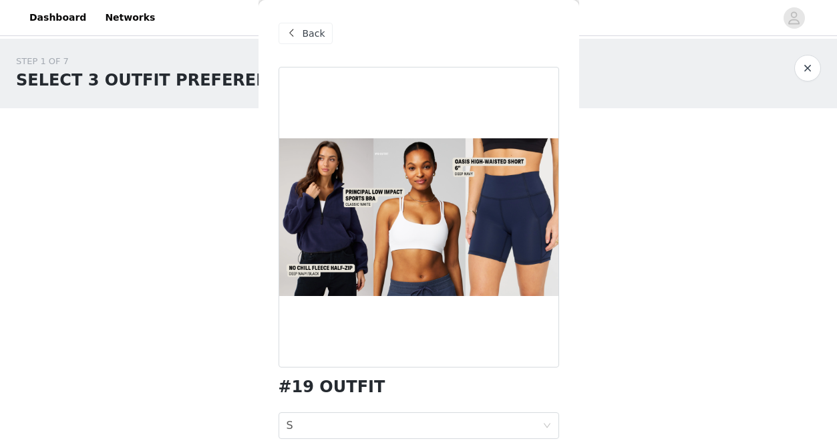
click at [306, 34] on span "Back" at bounding box center [313, 34] width 23 height 14
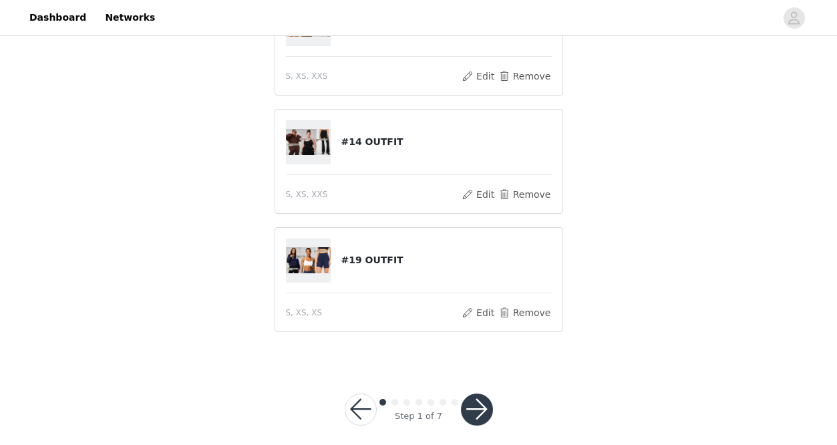
scroll to position [240, 0]
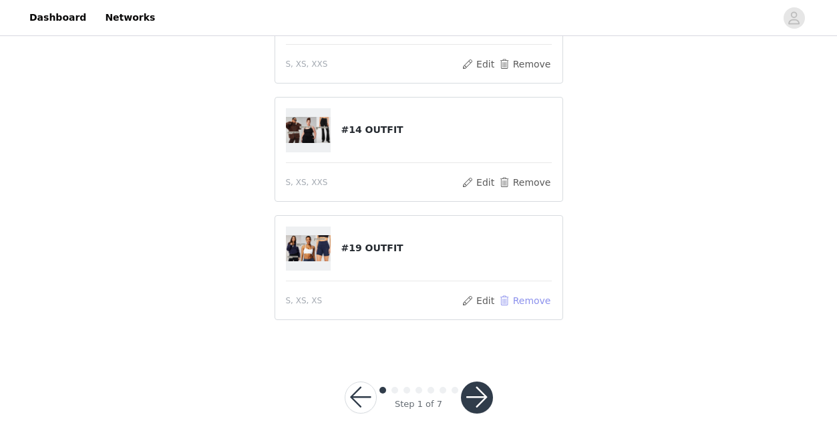
click at [523, 296] on button "Remove" at bounding box center [523, 300] width 53 height 16
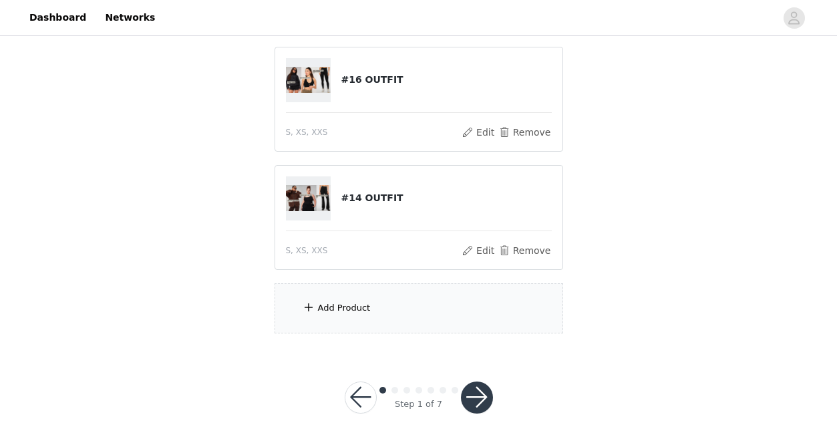
click at [371, 310] on div "Add Product" at bounding box center [418, 308] width 288 height 50
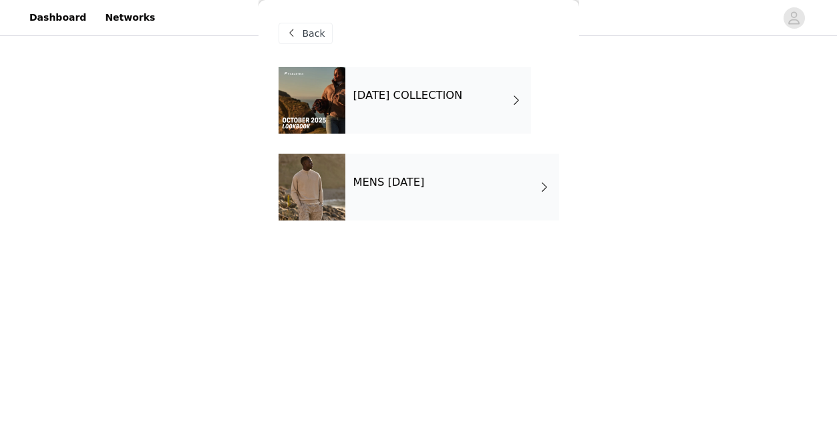
click at [405, 84] on div "[DATE] COLLECTION" at bounding box center [438, 100] width 186 height 67
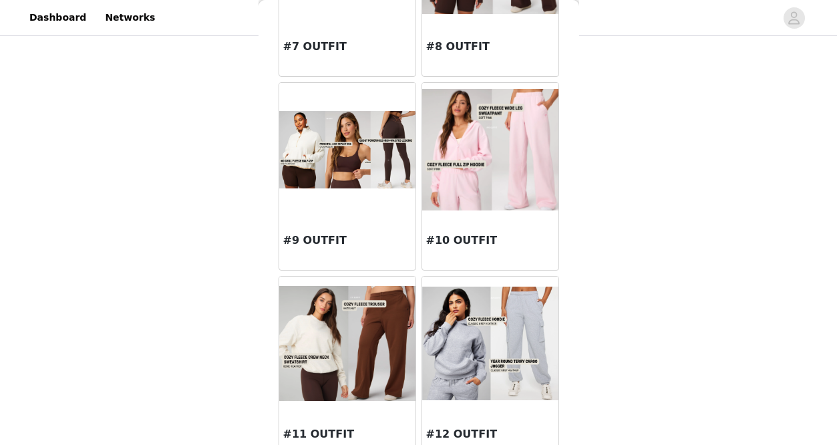
scroll to position [760, 0]
click at [360, 215] on div at bounding box center [347, 149] width 136 height 134
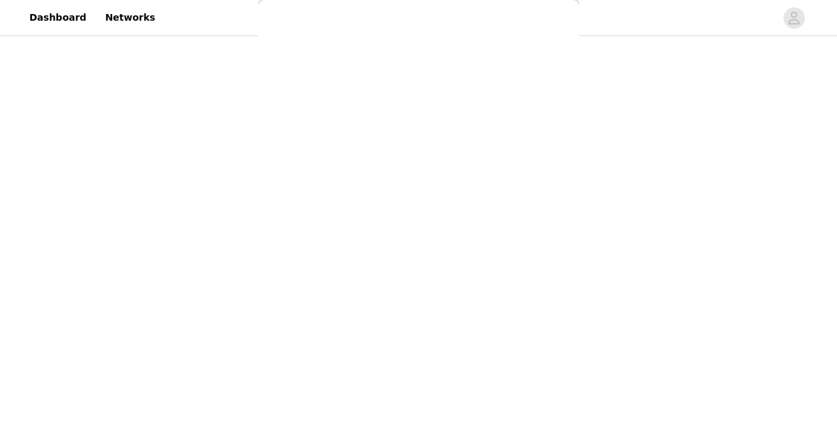
scroll to position [122, 0]
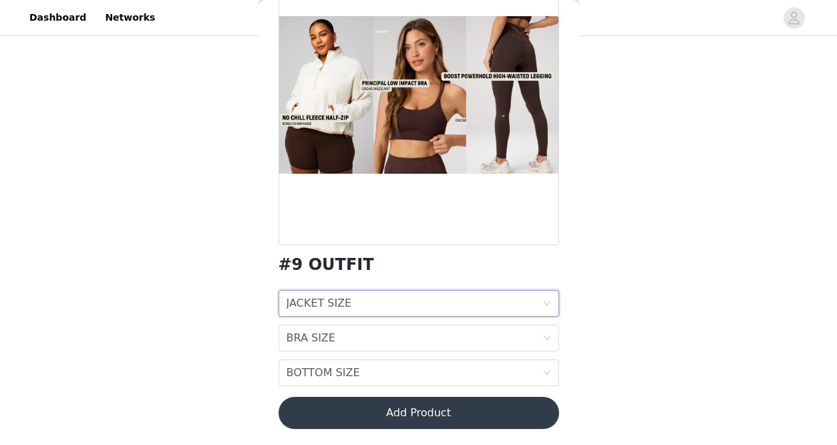
click at [391, 298] on div "JACKET SIZE JACKET SIZE" at bounding box center [414, 302] width 256 height 25
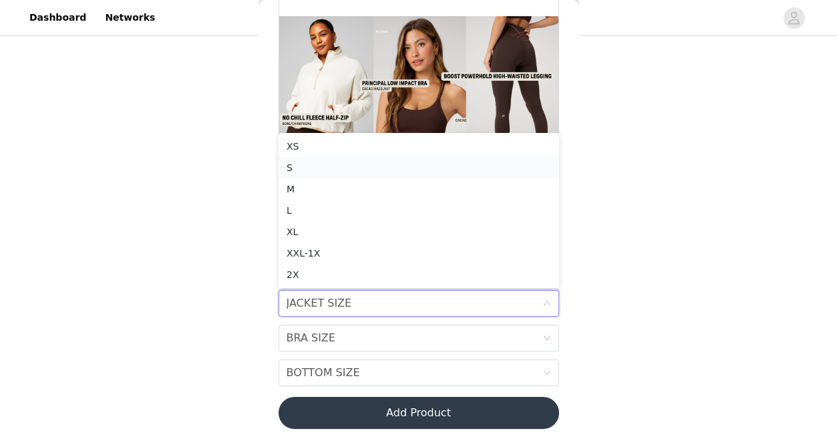
click at [334, 168] on div "S" at bounding box center [418, 167] width 264 height 15
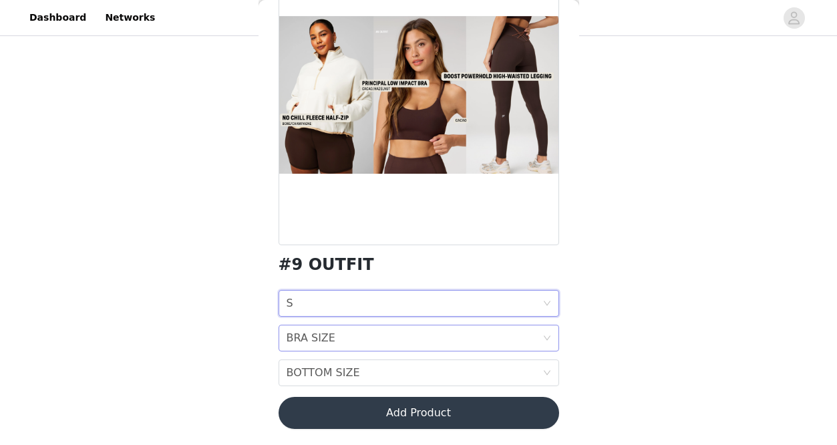
click at [346, 338] on div "BRA SIZE BRA SIZE" at bounding box center [414, 337] width 256 height 25
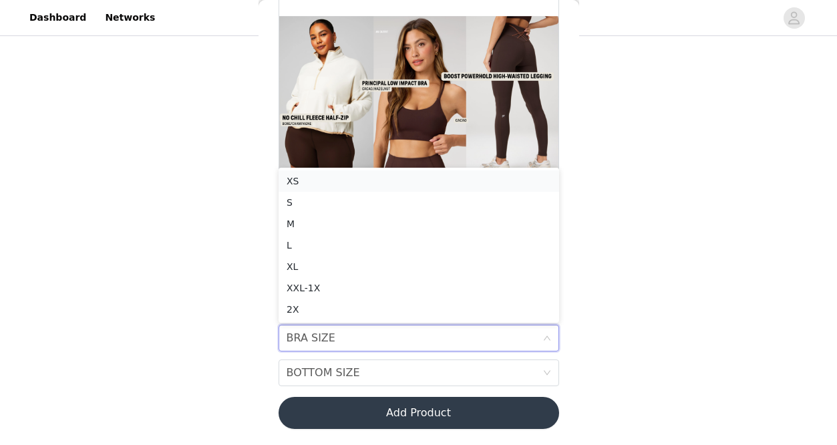
click at [332, 179] on div "XS" at bounding box center [418, 181] width 264 height 15
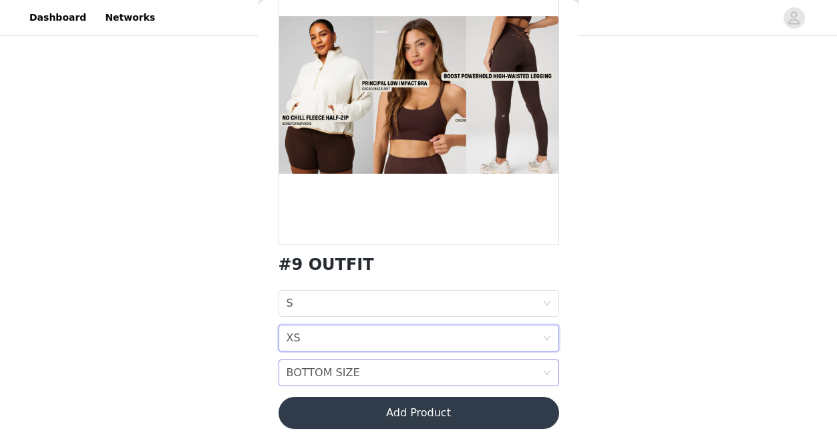
click at [343, 378] on div "BOTTOM SIZE" at bounding box center [322, 372] width 73 height 25
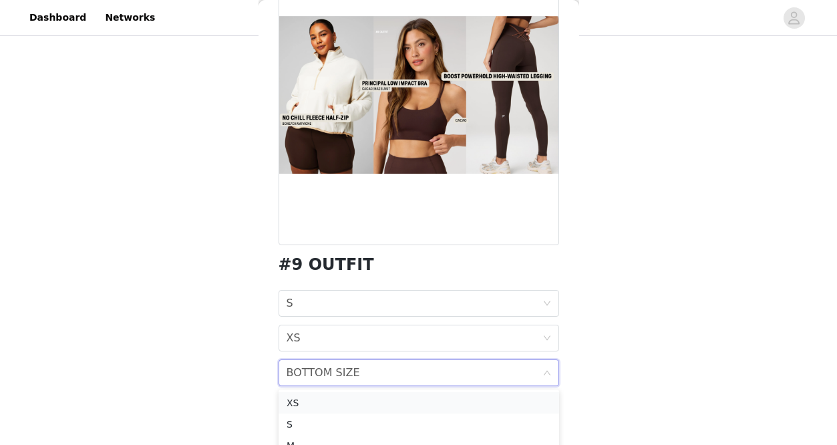
click at [324, 402] on div "XS" at bounding box center [418, 402] width 264 height 15
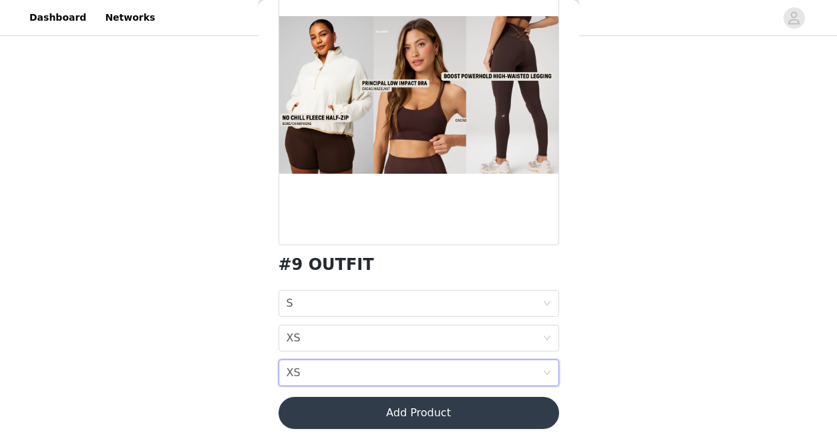
click at [323, 408] on button "Add Product" at bounding box center [418, 413] width 280 height 32
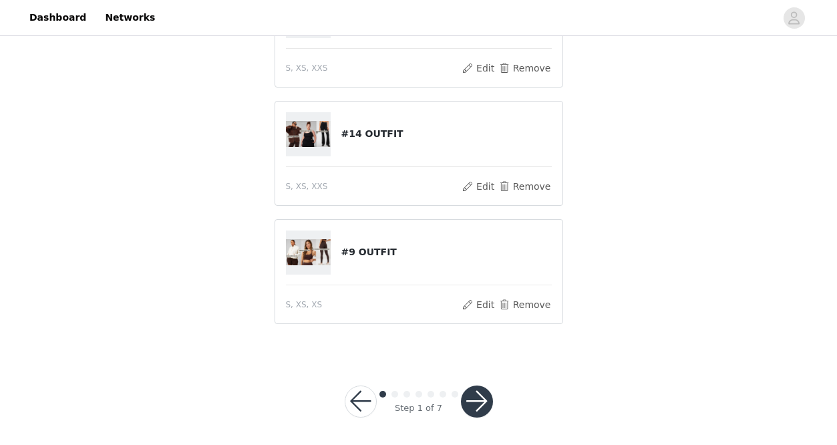
scroll to position [240, 0]
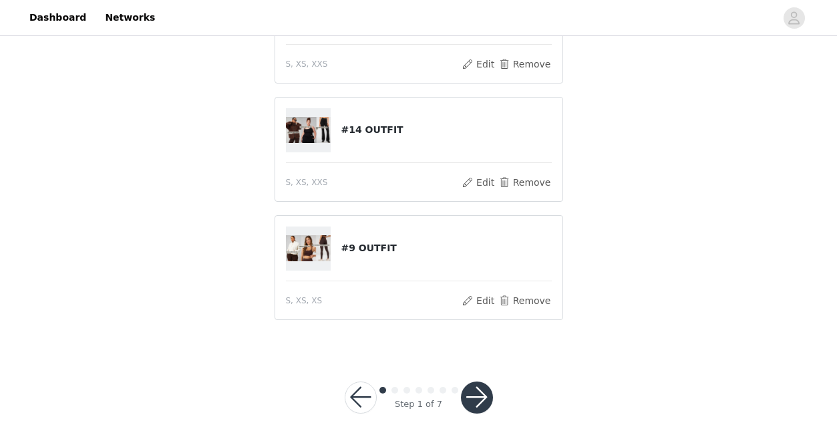
click at [477, 404] on button "button" at bounding box center [477, 397] width 32 height 32
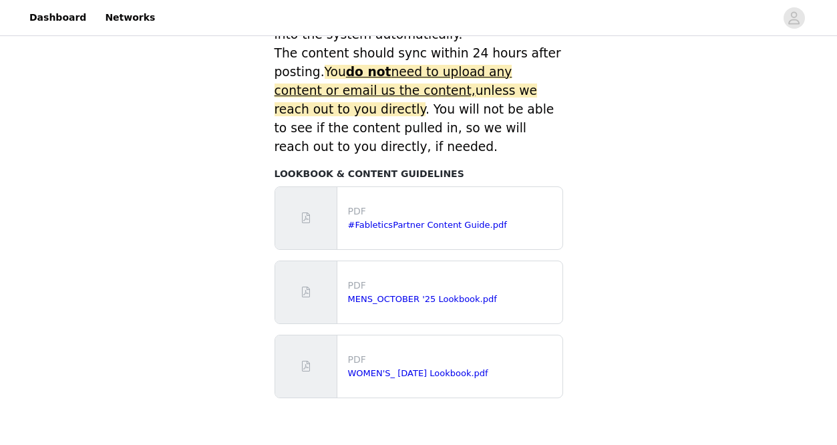
scroll to position [691, 0]
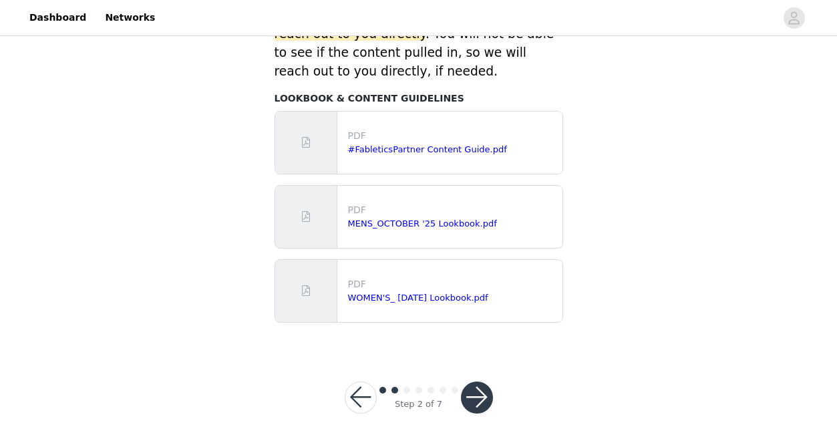
click at [473, 395] on button "button" at bounding box center [477, 397] width 32 height 32
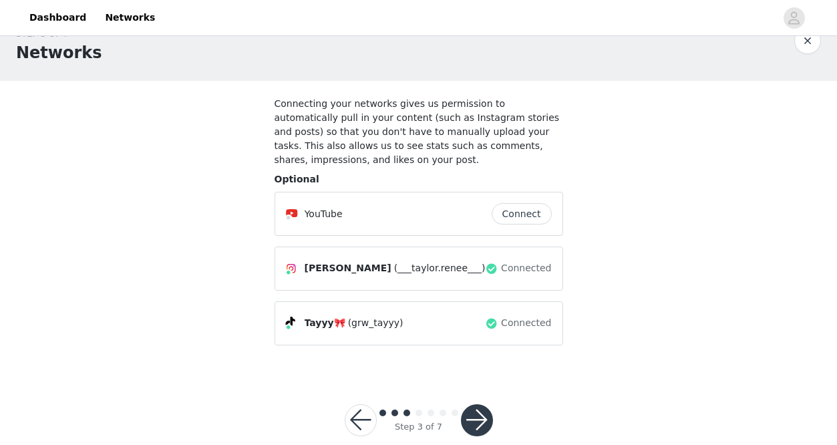
scroll to position [50, 0]
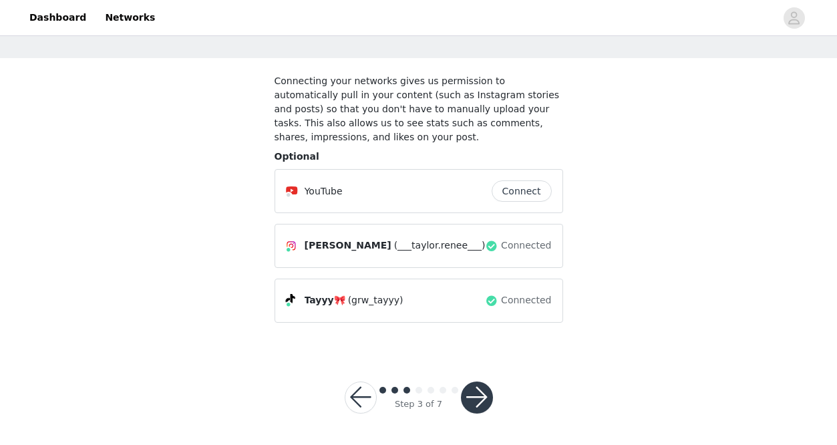
click at [485, 401] on button "button" at bounding box center [477, 397] width 32 height 32
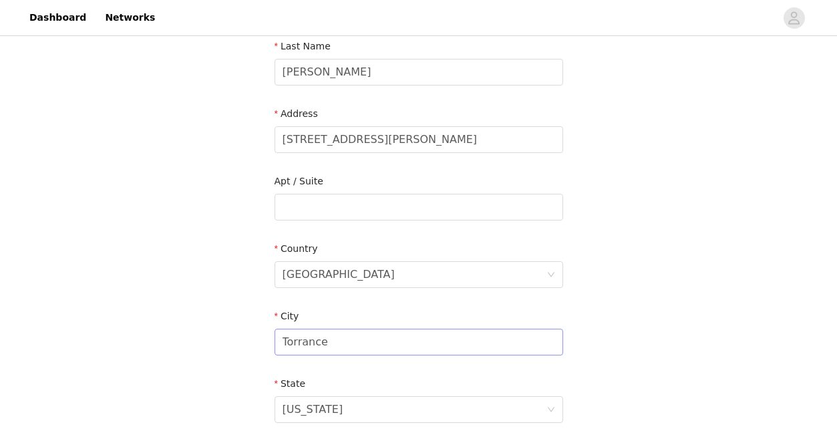
scroll to position [465, 0]
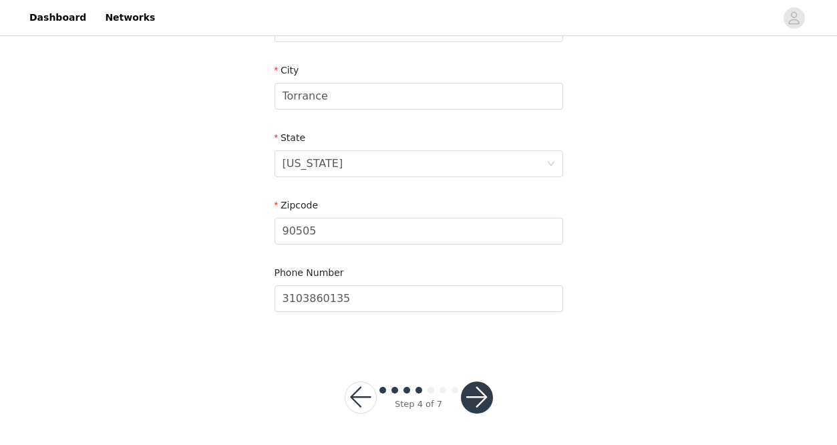
click at [475, 393] on button "button" at bounding box center [477, 397] width 32 height 32
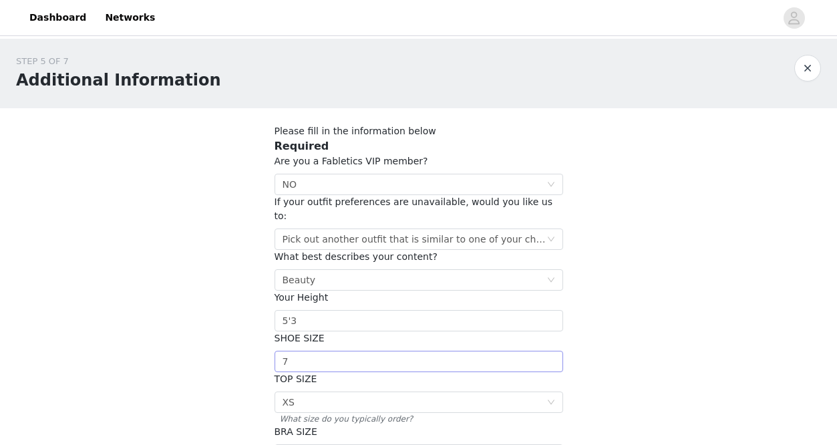
scroll to position [274, 0]
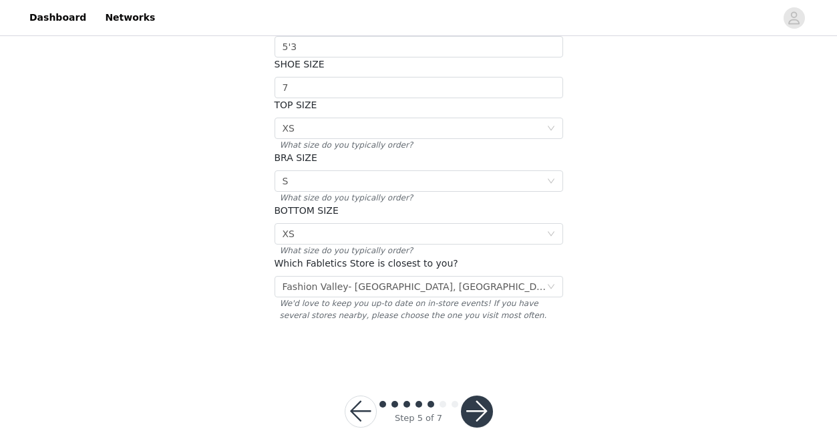
click at [464, 395] on button "button" at bounding box center [477, 411] width 32 height 32
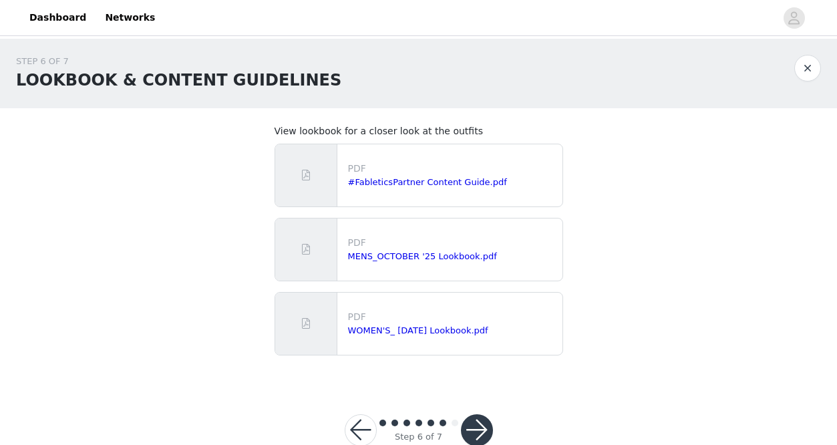
scroll to position [33, 0]
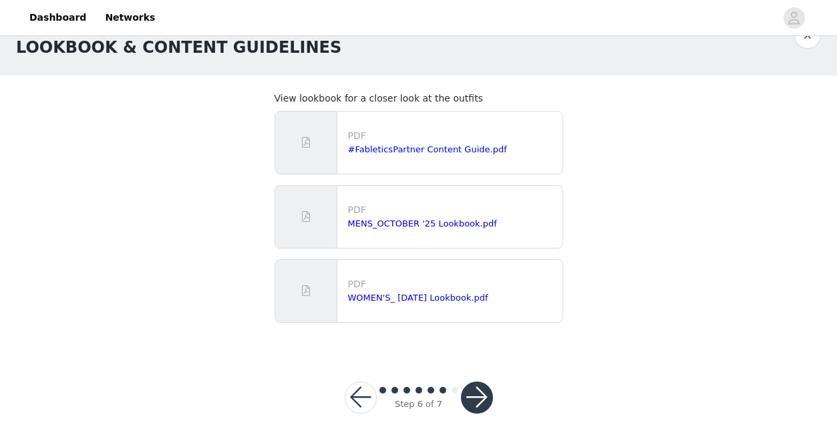
click at [463, 391] on button "button" at bounding box center [477, 397] width 32 height 32
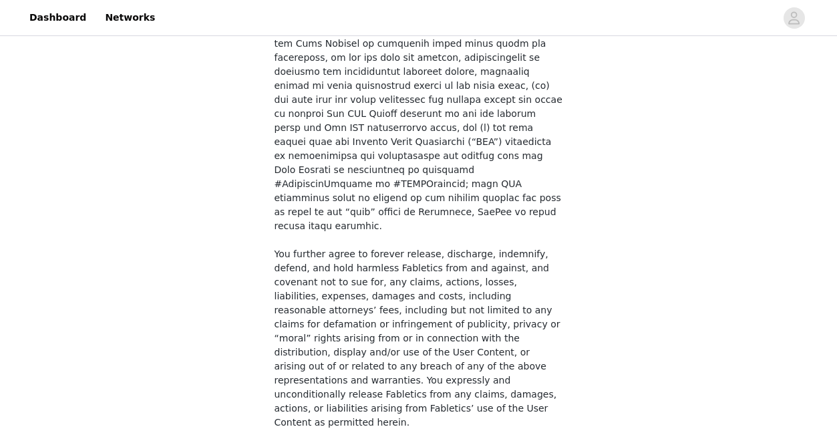
scroll to position [1069, 0]
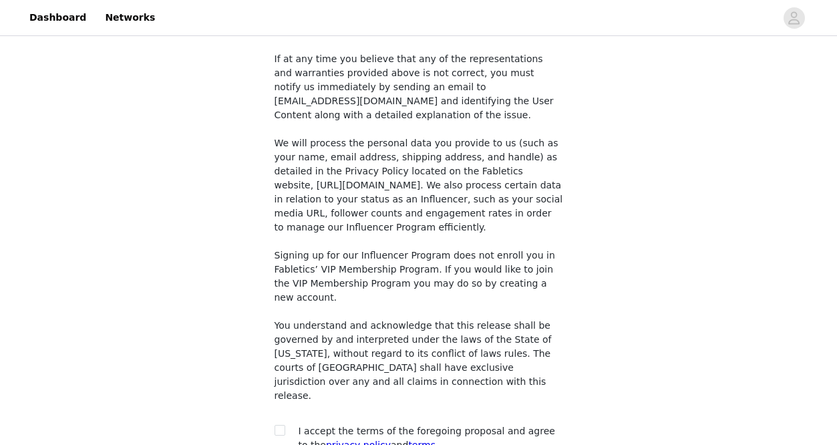
click at [286, 424] on div at bounding box center [283, 431] width 19 height 14
click at [280, 425] on input "checkbox" at bounding box center [278, 429] width 9 height 9
checkbox input "true"
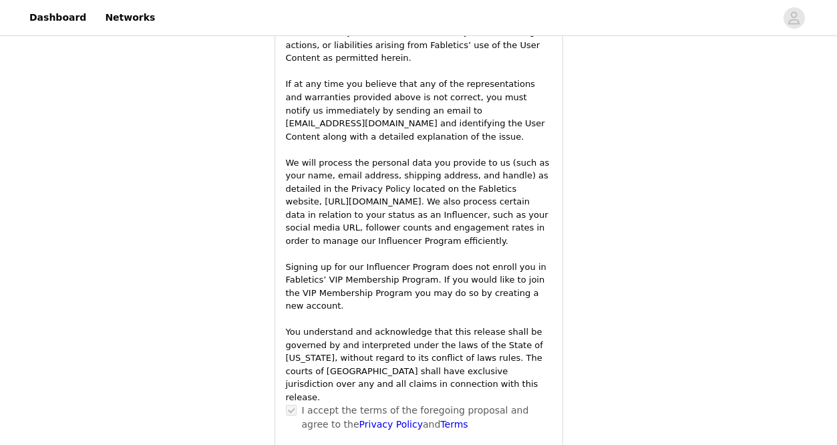
scroll to position [2029, 0]
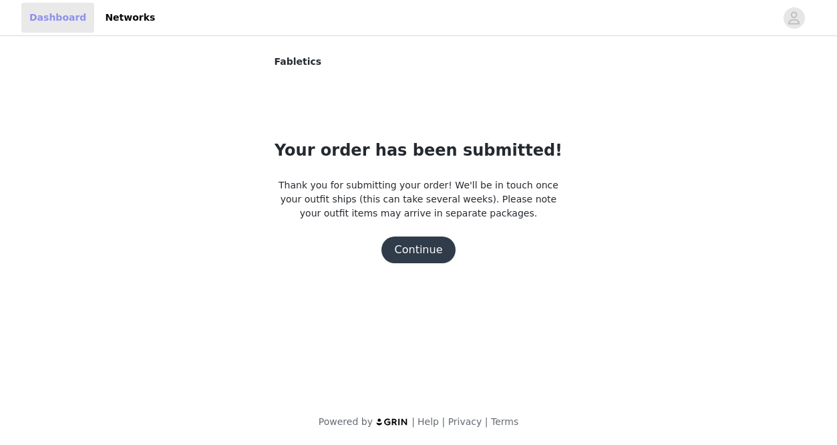
click at [70, 23] on link "Dashboard" at bounding box center [57, 18] width 73 height 30
